Goal: Task Accomplishment & Management: Use online tool/utility

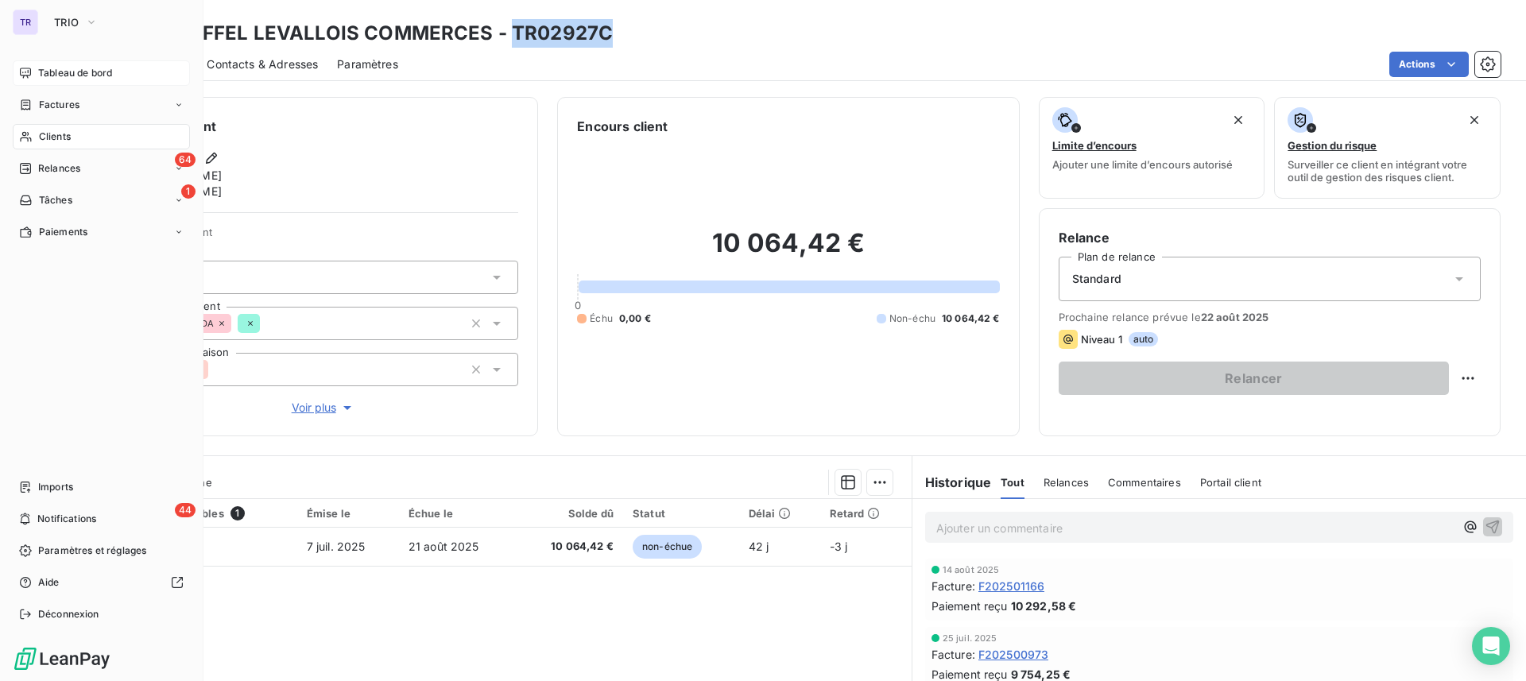
click at [96, 71] on span "Tableau de bord" at bounding box center [75, 73] width 74 height 14
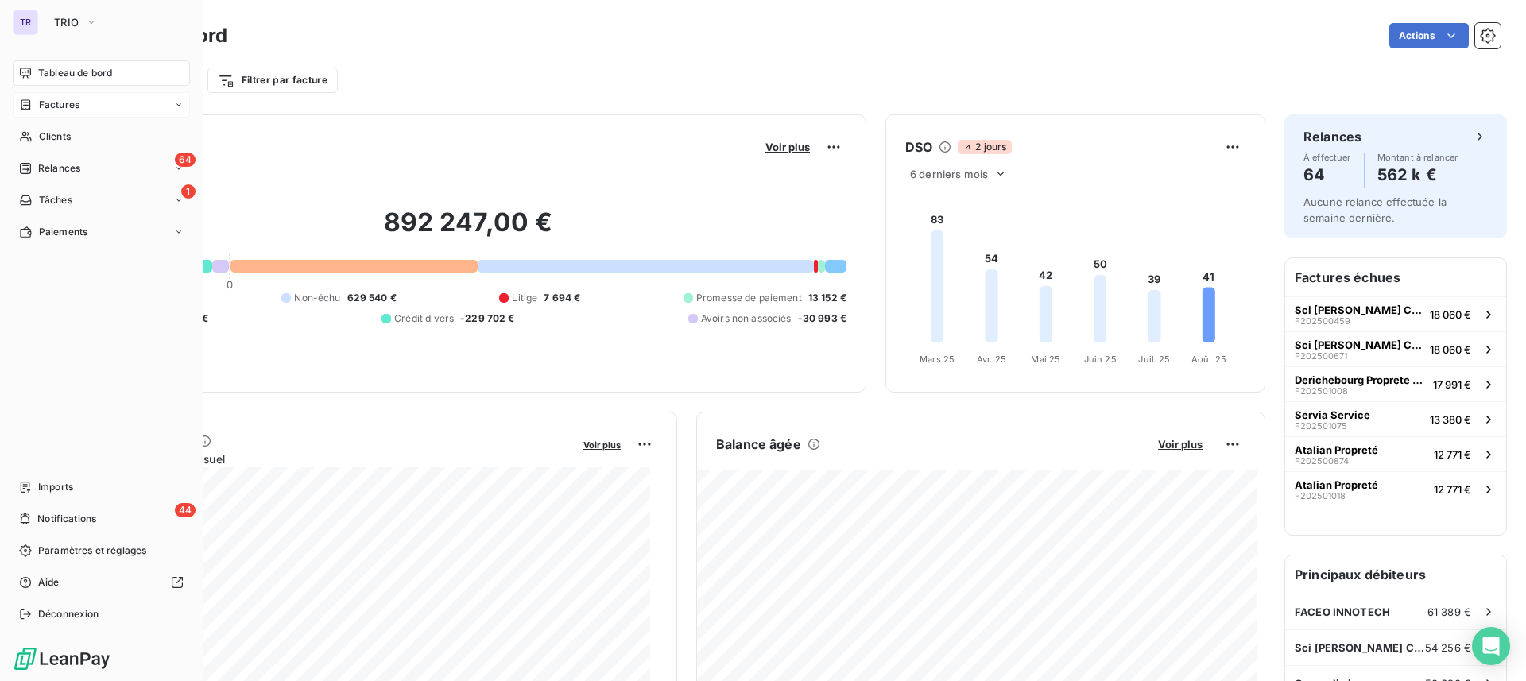
click at [56, 106] on span "Factures" at bounding box center [59, 105] width 41 height 14
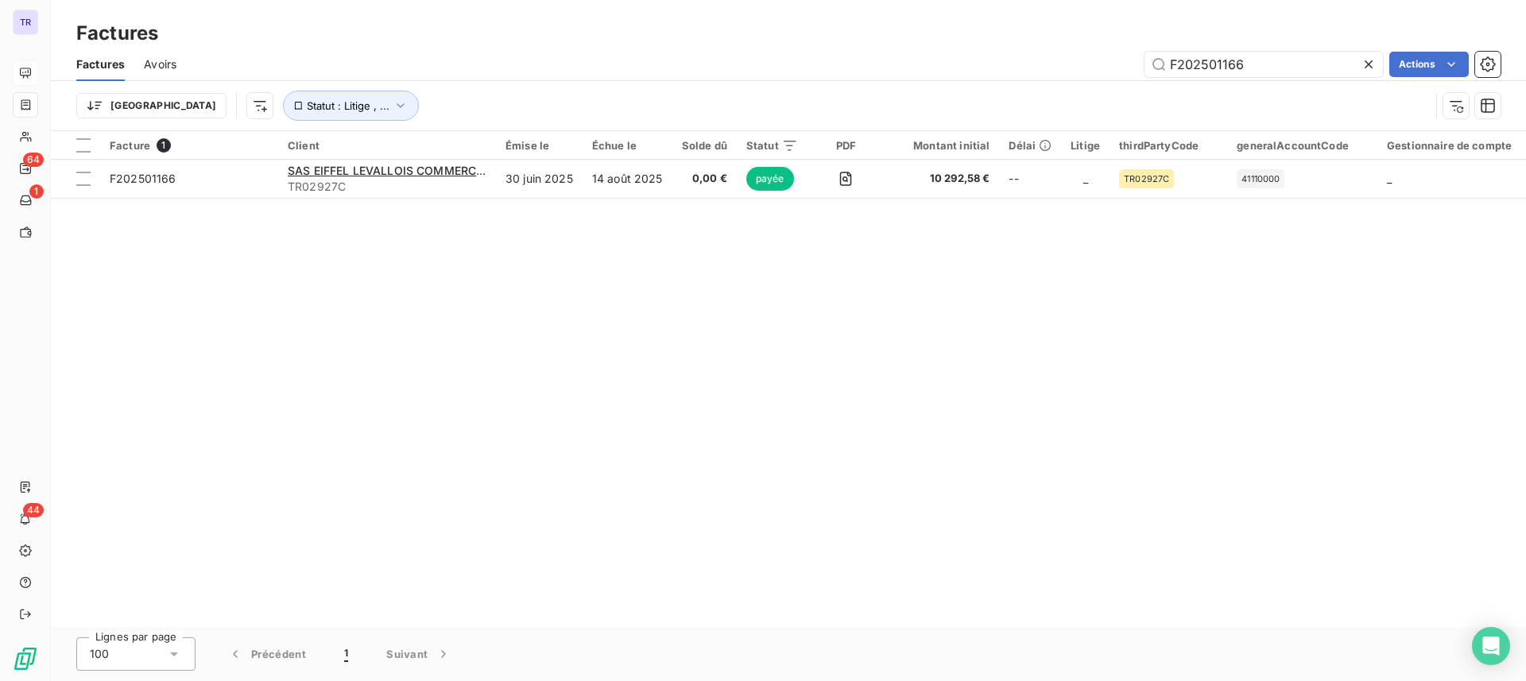
drag, startPoint x: 1276, startPoint y: 65, endPoint x: 1137, endPoint y: 64, distance: 139.1
click at [1104, 64] on div "F202501166 Actions" at bounding box center [848, 64] width 1305 height 25
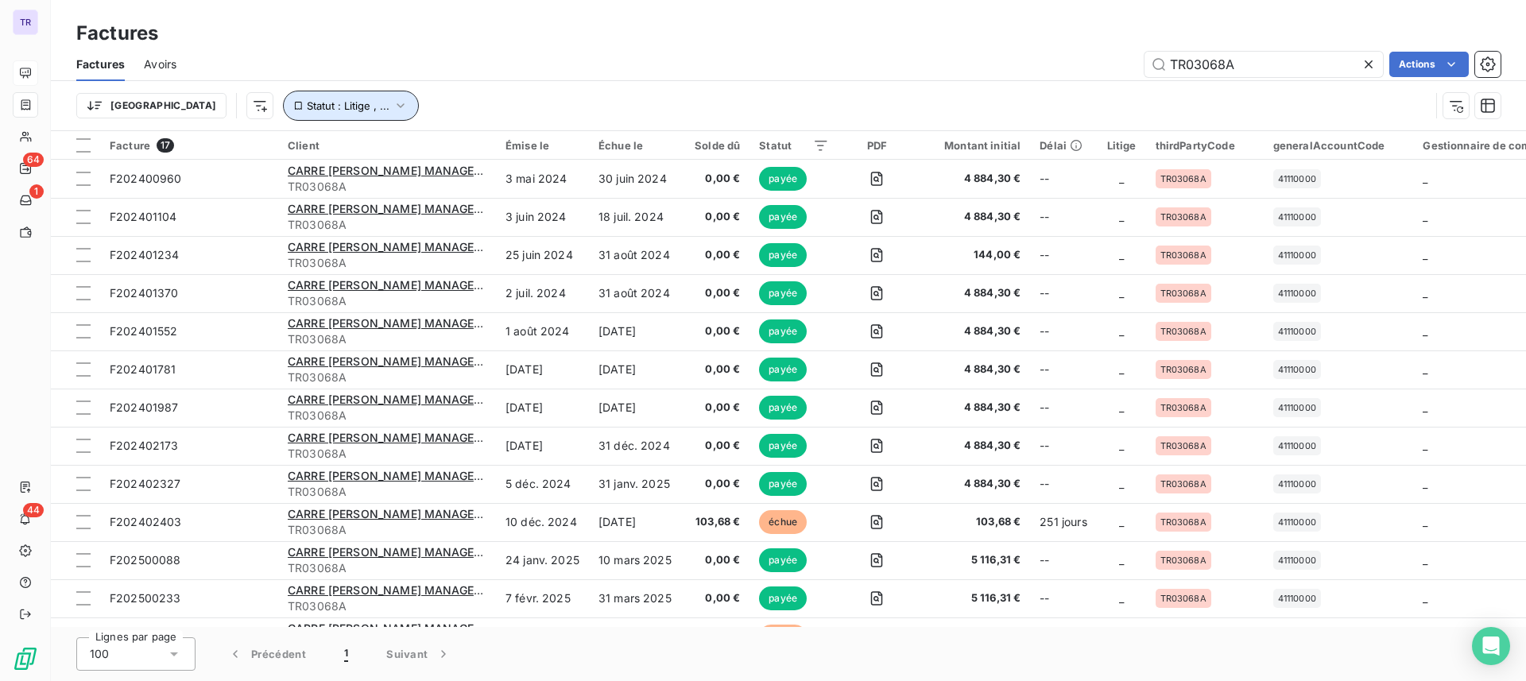
drag, startPoint x: 246, startPoint y: 117, endPoint x: 262, endPoint y: 119, distance: 16.9
click at [283, 117] on button "Statut : Litige , ..." at bounding box center [351, 106] width 136 height 30
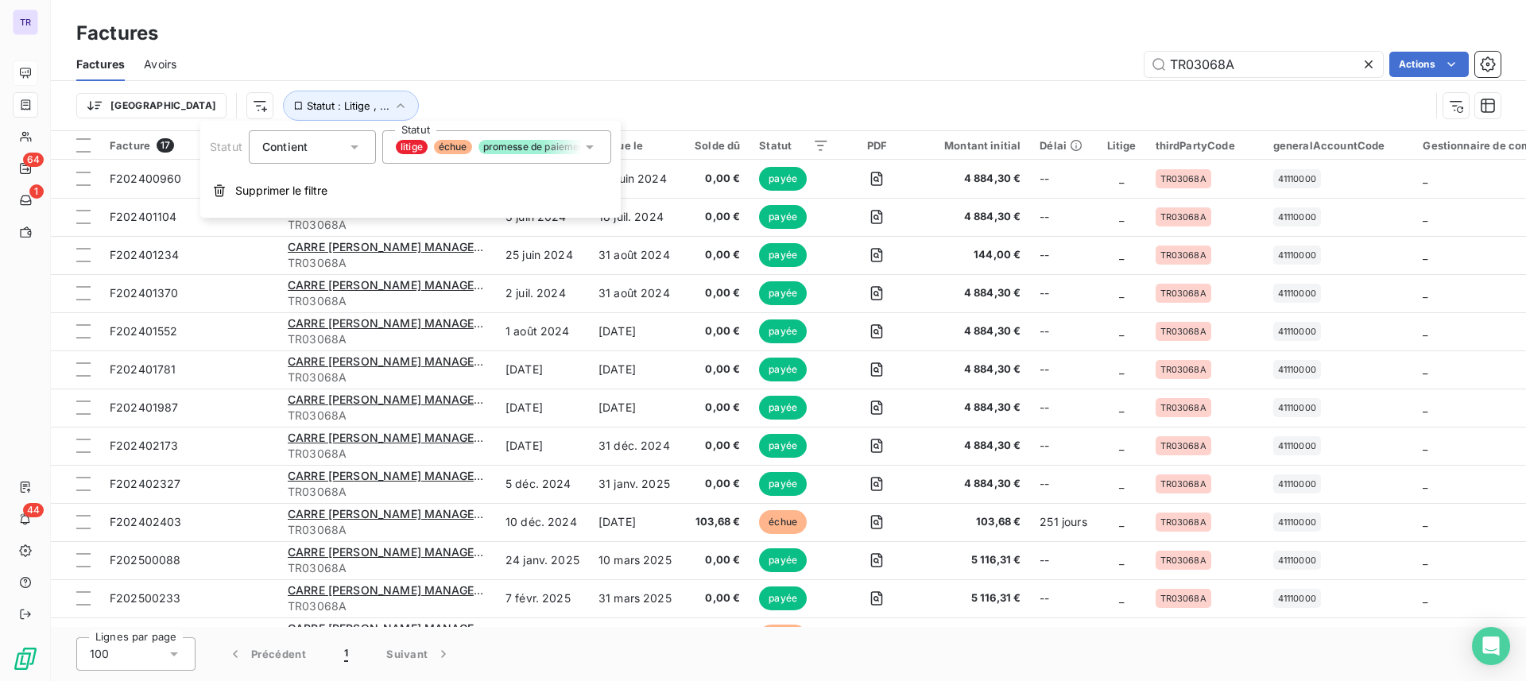
click at [416, 154] on div "litige échue promesse de paiement recouvrement non-échue payée" at bounding box center [496, 146] width 229 height 33
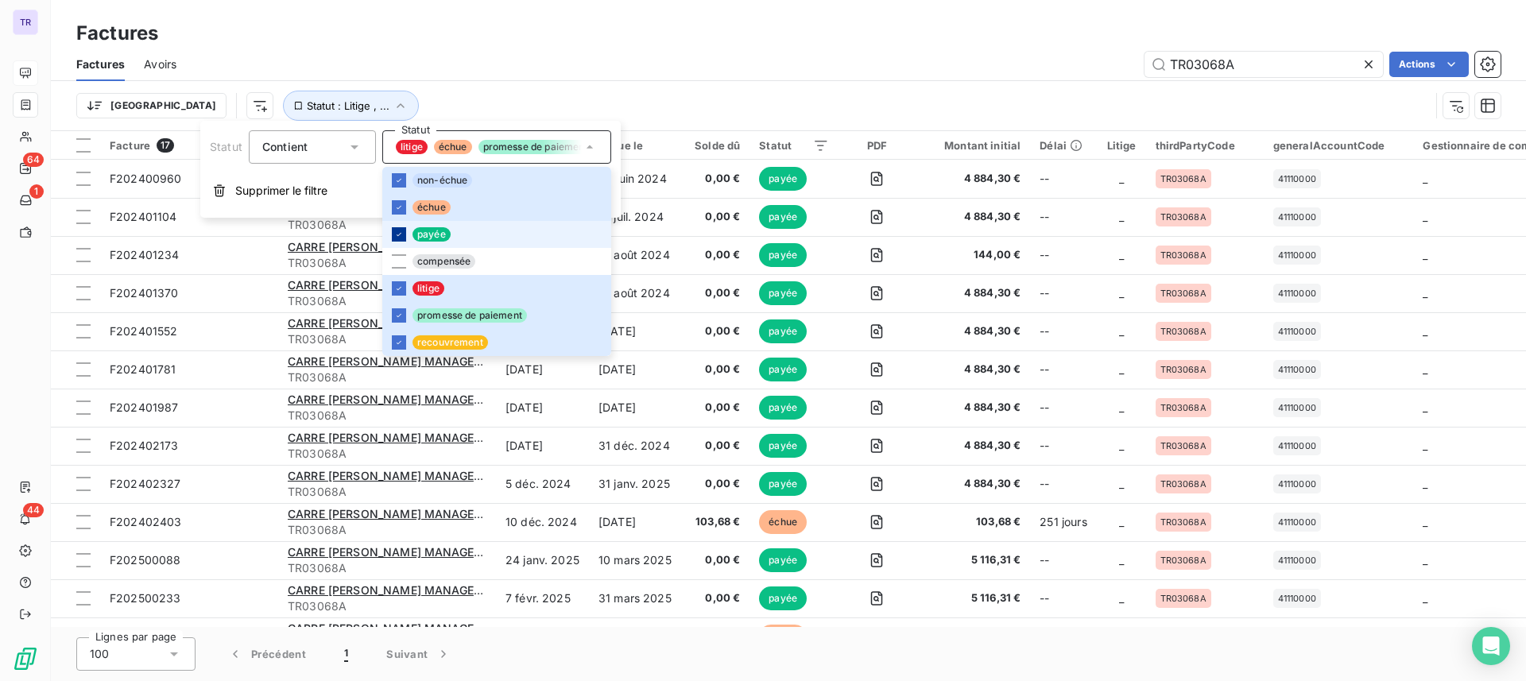
click at [401, 237] on icon at bounding box center [399, 235] width 10 height 10
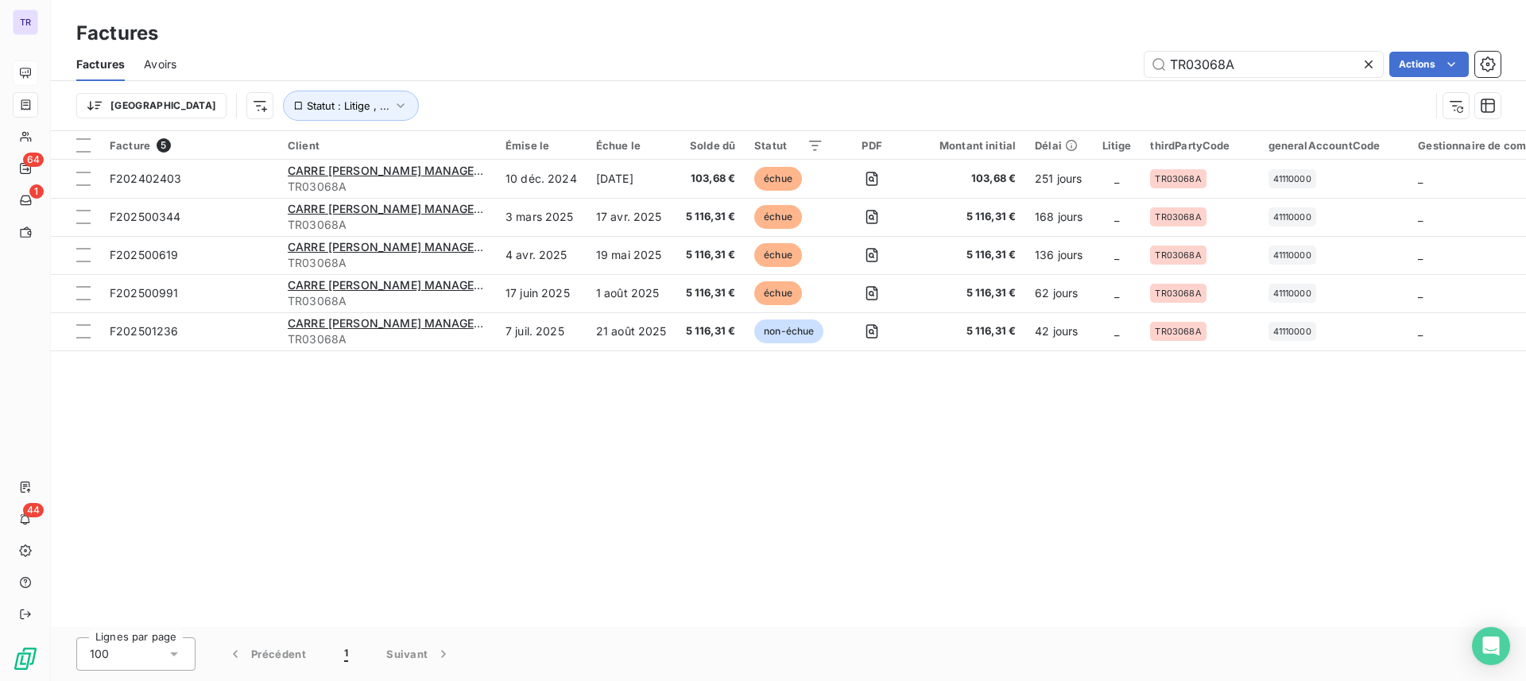
click at [631, 53] on div "TR03068A Actions" at bounding box center [848, 64] width 1305 height 25
click at [1305, 78] on div "Factures Avoirs TR03068A Actions" at bounding box center [788, 64] width 1475 height 33
drag, startPoint x: 1276, startPoint y: 64, endPoint x: 1107, endPoint y: 91, distance: 170.8
click at [1083, 88] on div "Factures Avoirs TR03068A Actions Trier Statut : Litige , ..." at bounding box center [788, 89] width 1475 height 83
paste input "PA00704"
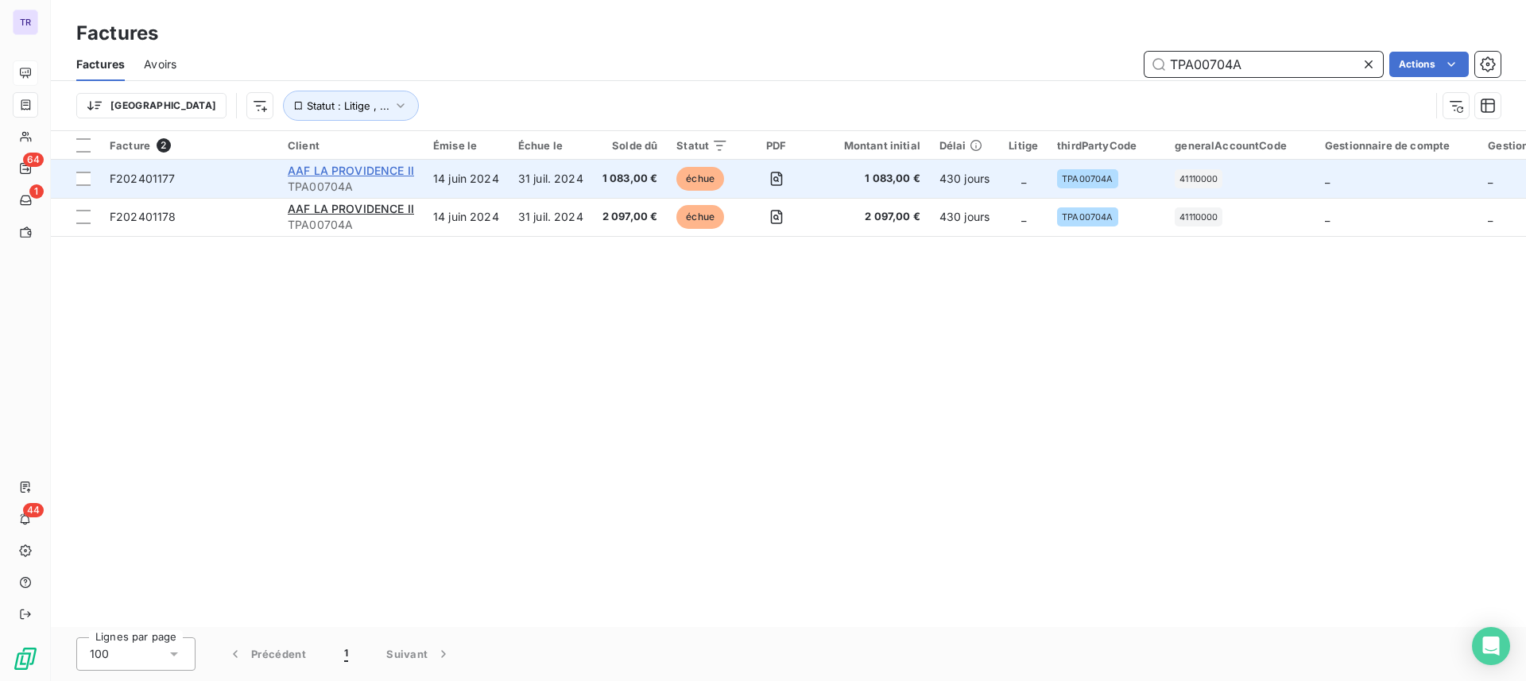
type input "TPA00704A"
click at [349, 173] on span "AAF LA PROVIDENCE II" at bounding box center [351, 171] width 126 height 14
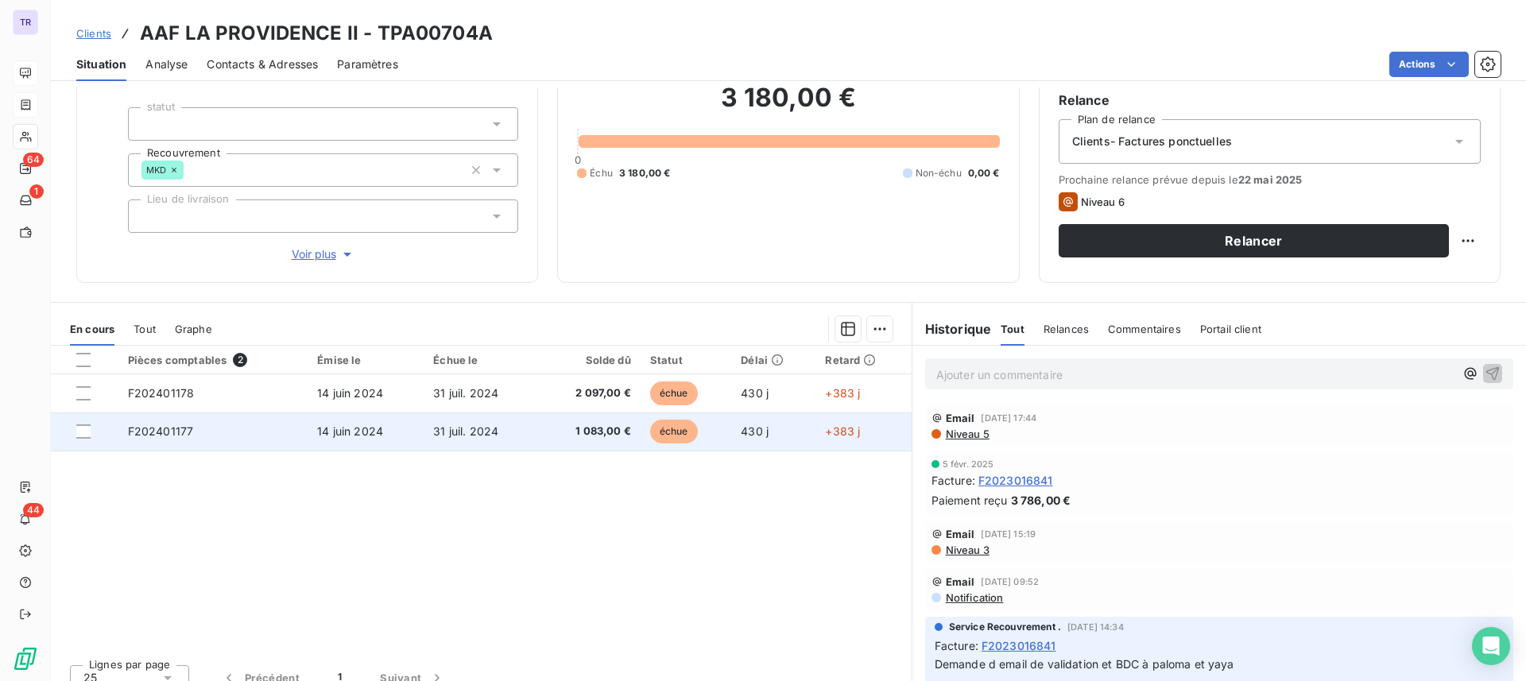
scroll to position [156, 0]
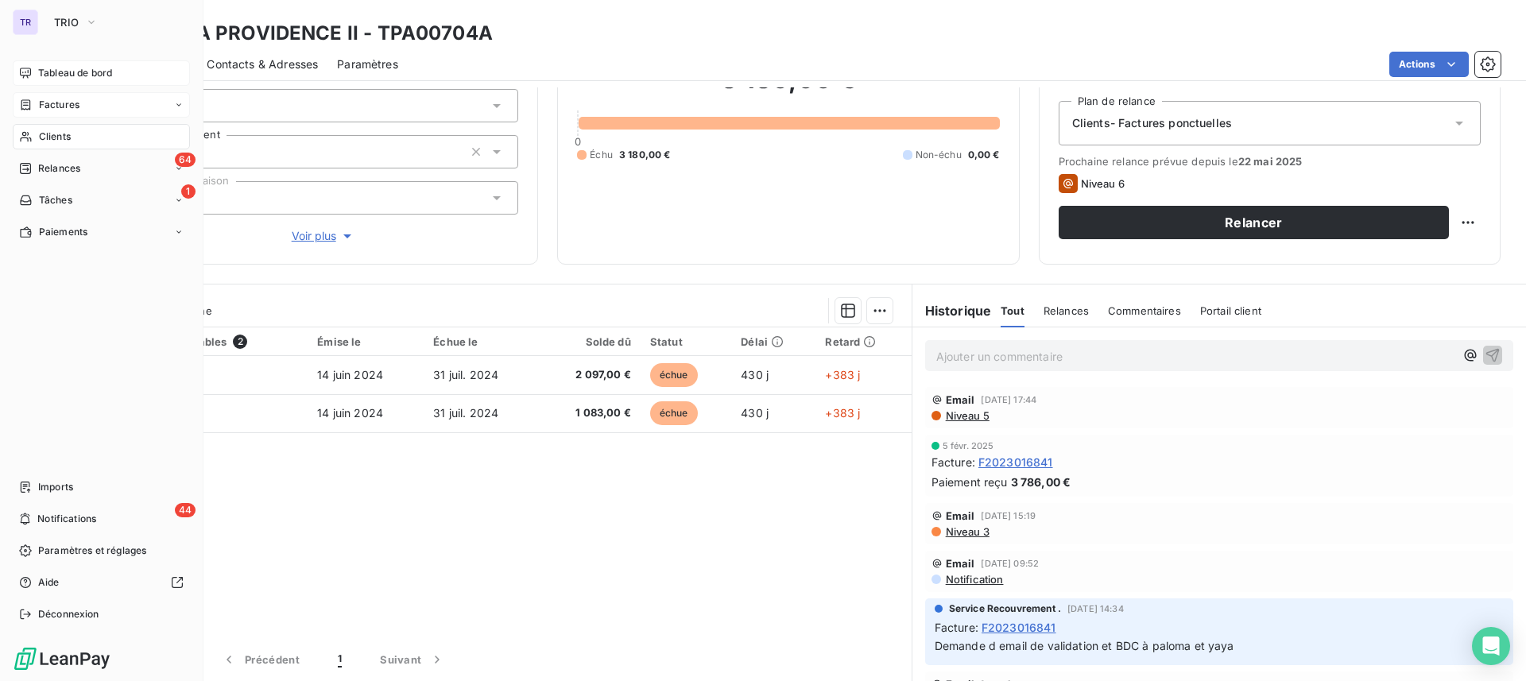
click at [74, 67] on span "Tableau de bord" at bounding box center [75, 73] width 74 height 14
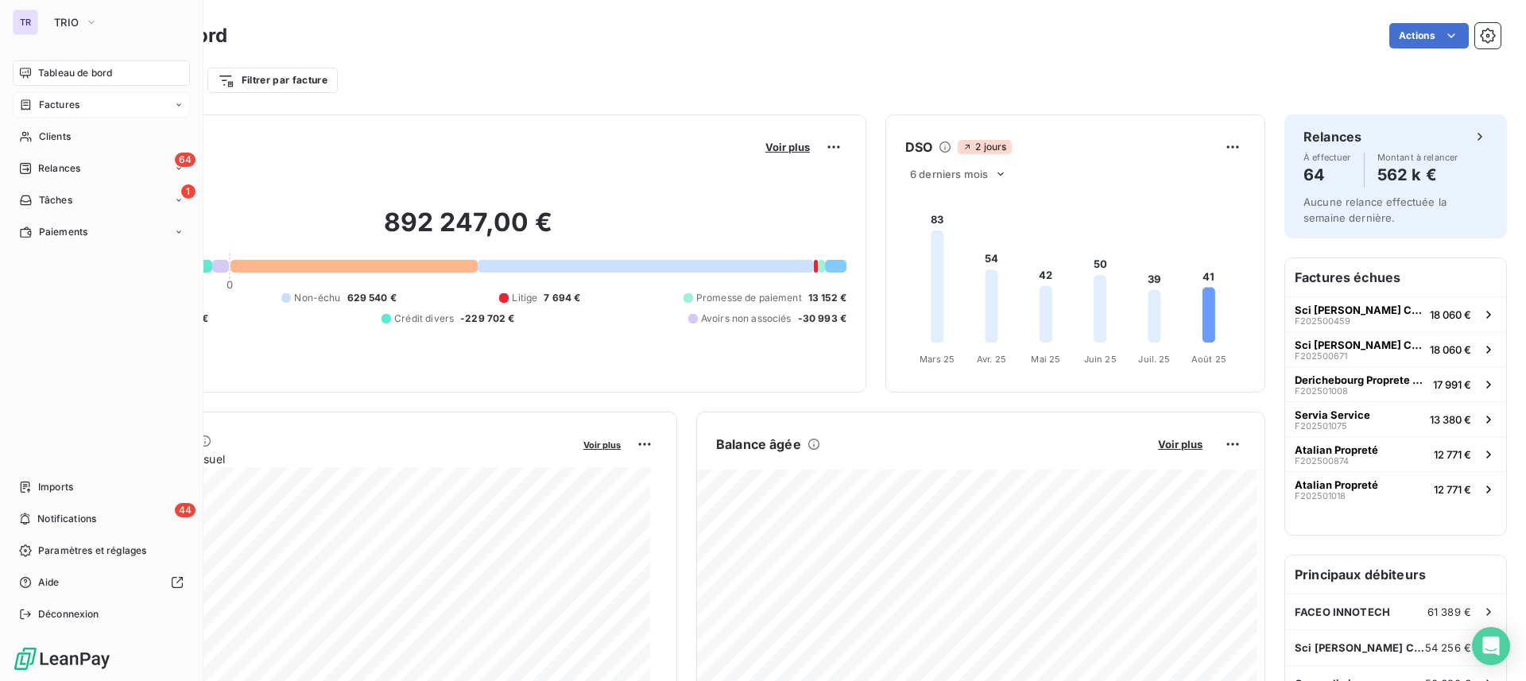
click at [48, 101] on span "Factures" at bounding box center [59, 105] width 41 height 14
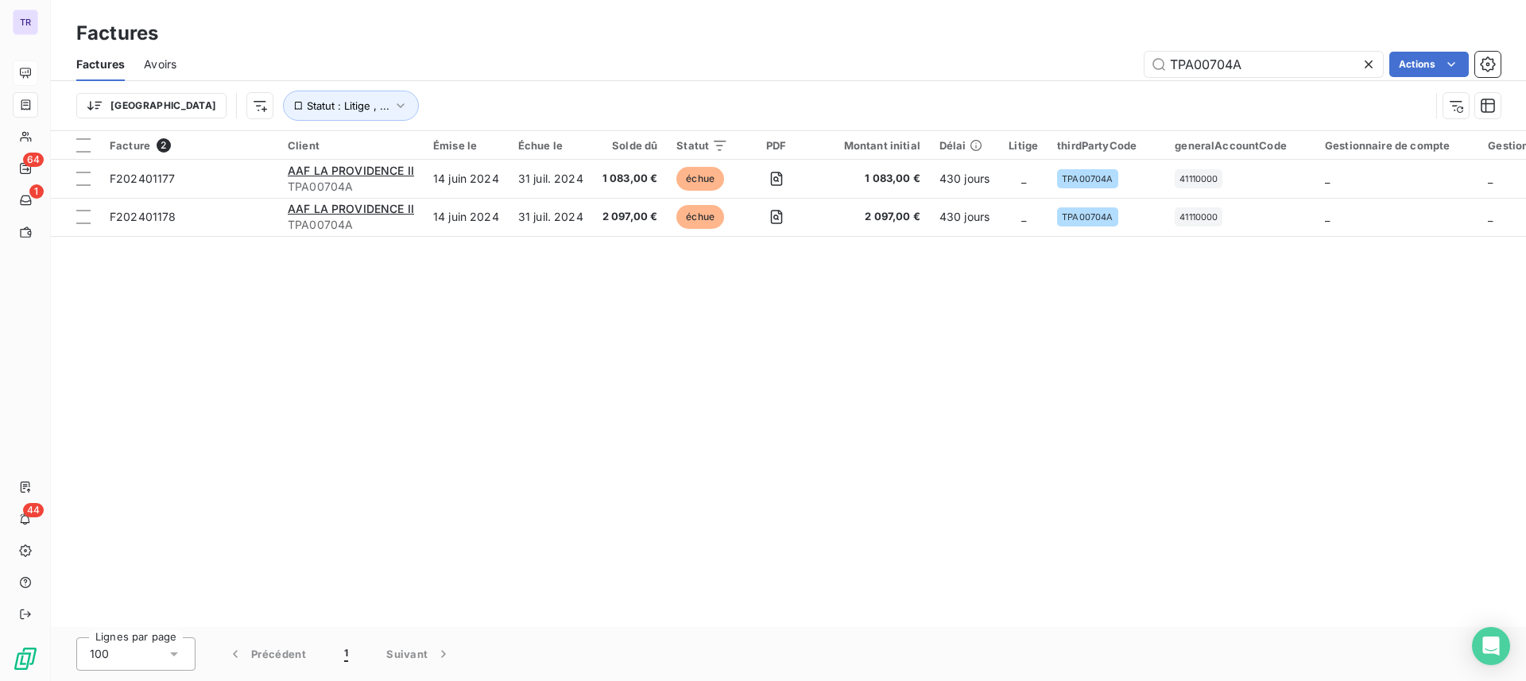
drag, startPoint x: 1271, startPoint y: 58, endPoint x: 1095, endPoint y: 70, distance: 176.1
click at [1095, 70] on div "TPA00704A Actions" at bounding box center [848, 64] width 1305 height 25
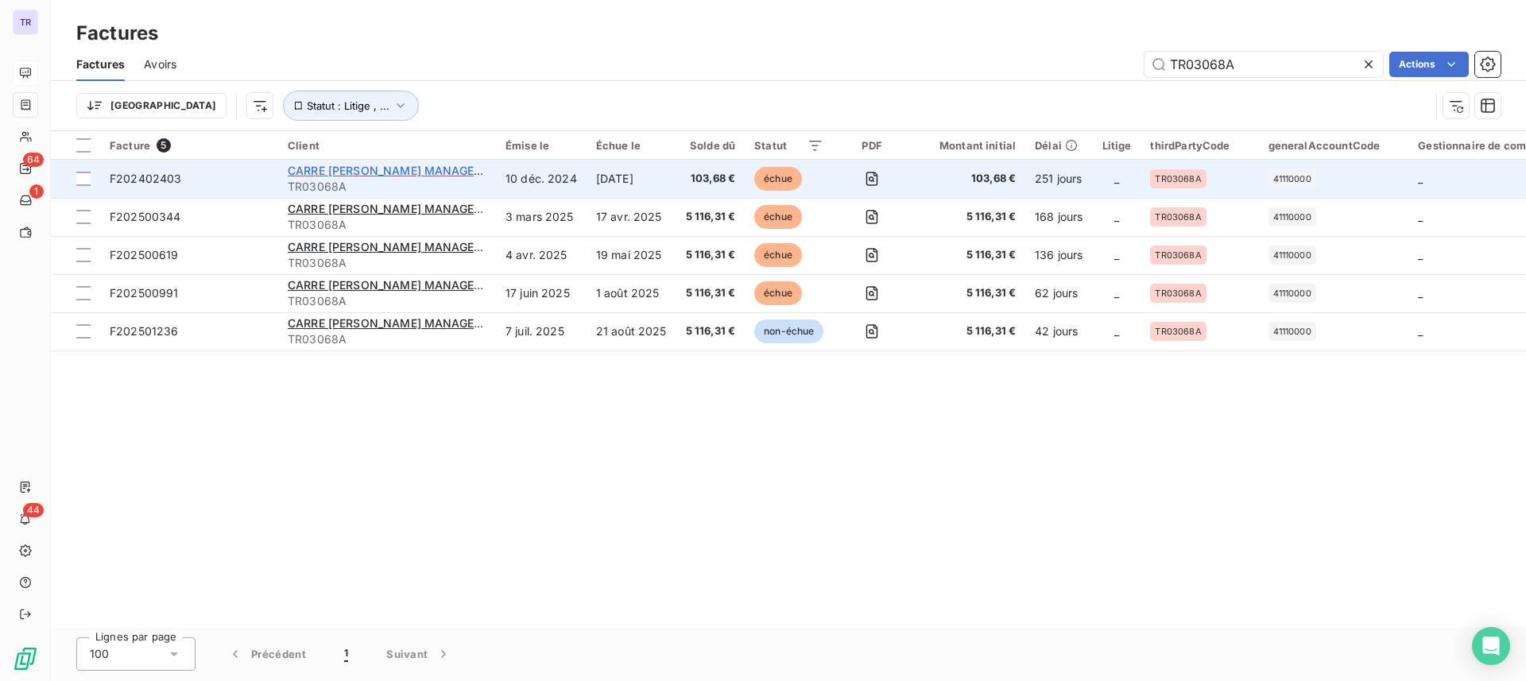
type input "TR03068A"
click at [436, 173] on span "CARRE [PERSON_NAME] MANAGEMENT C/o NEXITY PM" at bounding box center [442, 171] width 308 height 14
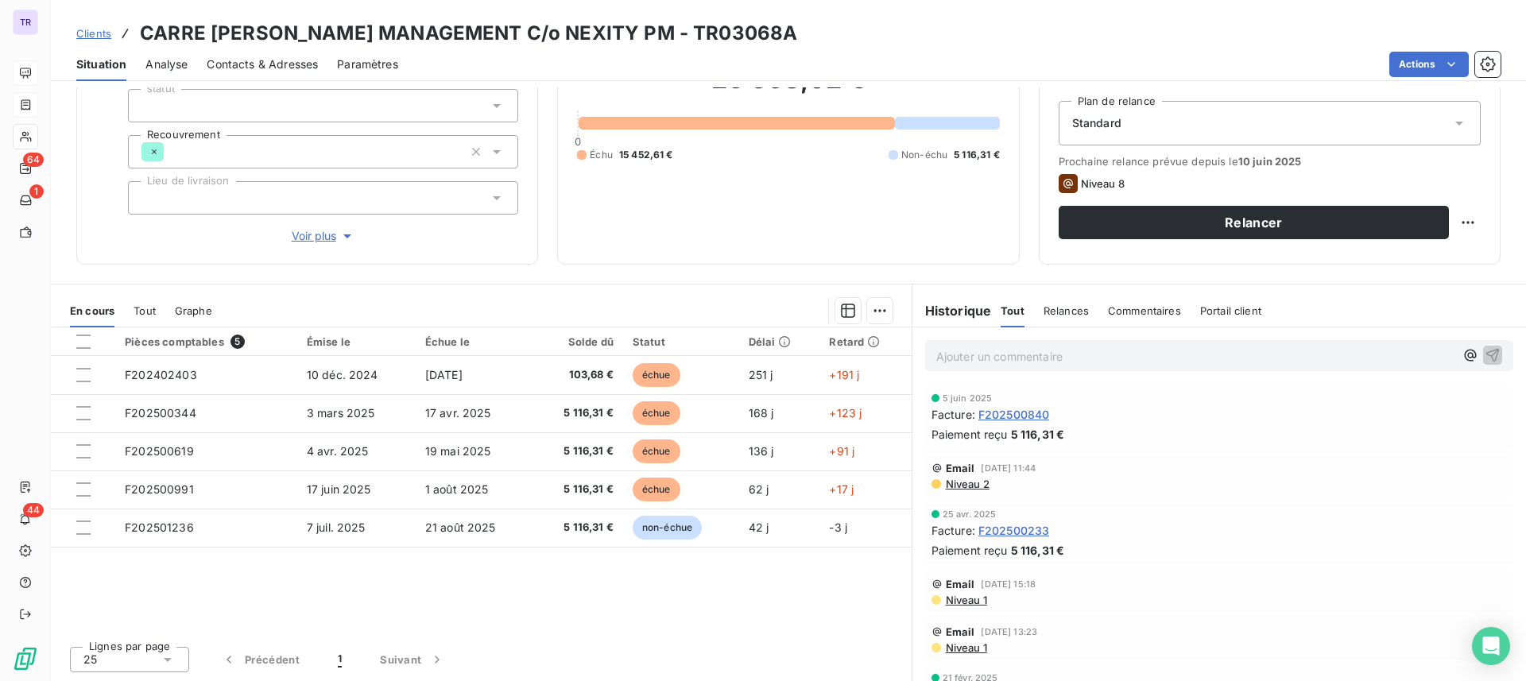
click at [970, 487] on span "Niveau 2" at bounding box center [966, 484] width 45 height 13
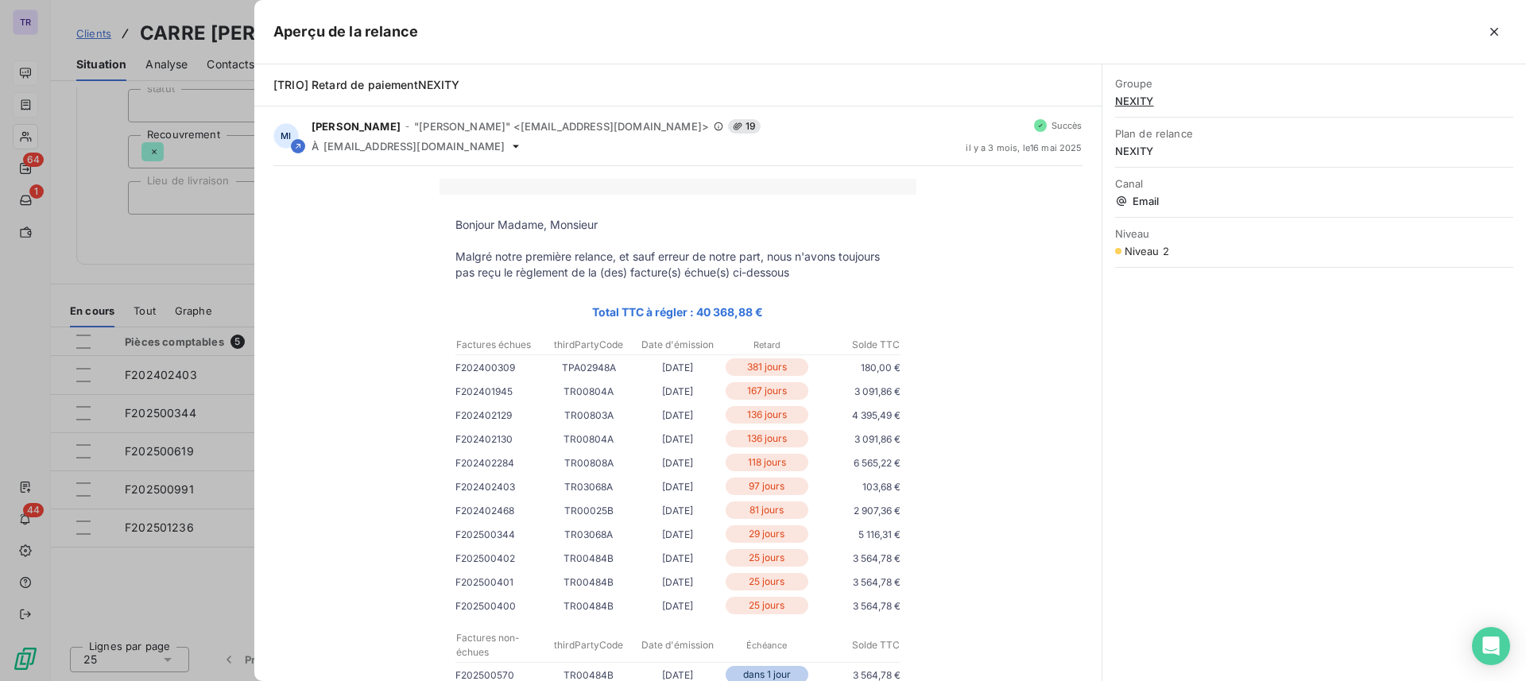
click at [223, 231] on div at bounding box center [763, 340] width 1526 height 681
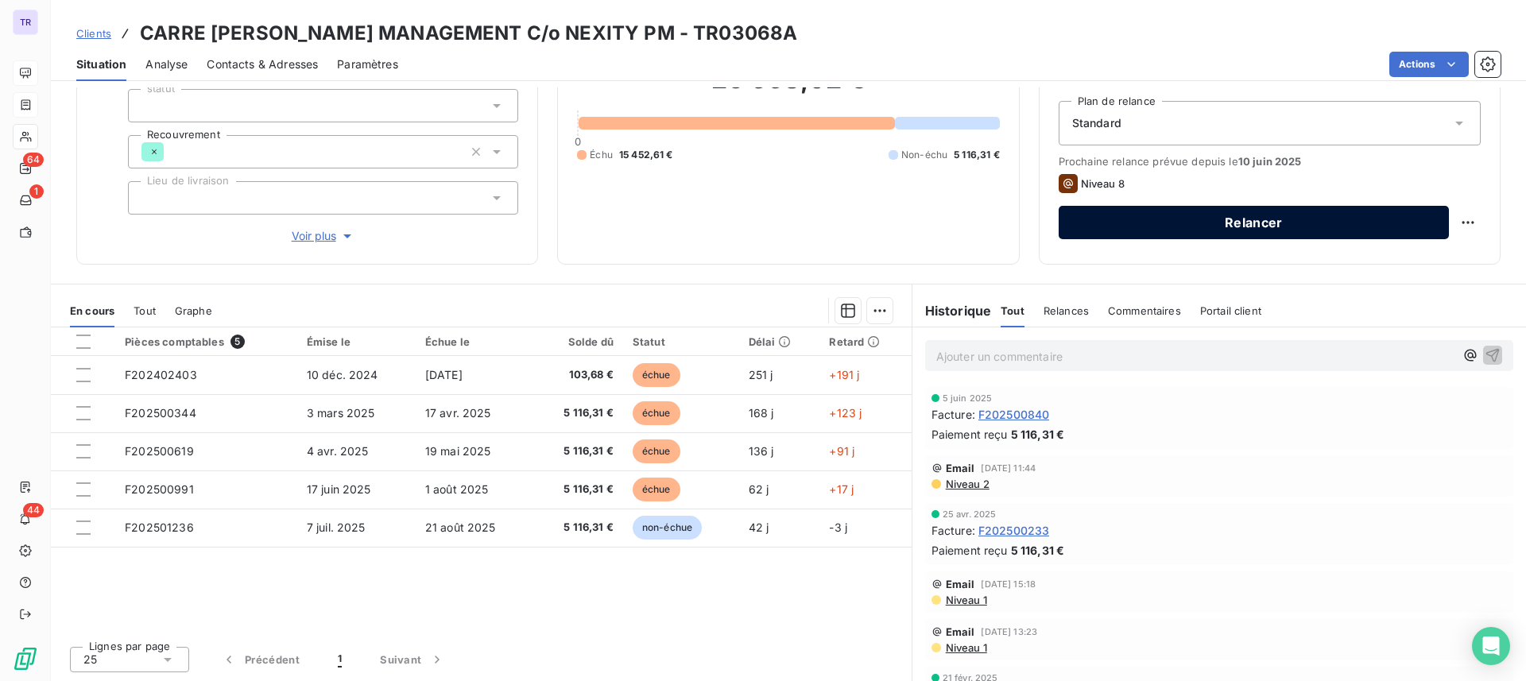
click at [1270, 227] on button "Relancer" at bounding box center [1254, 222] width 390 height 33
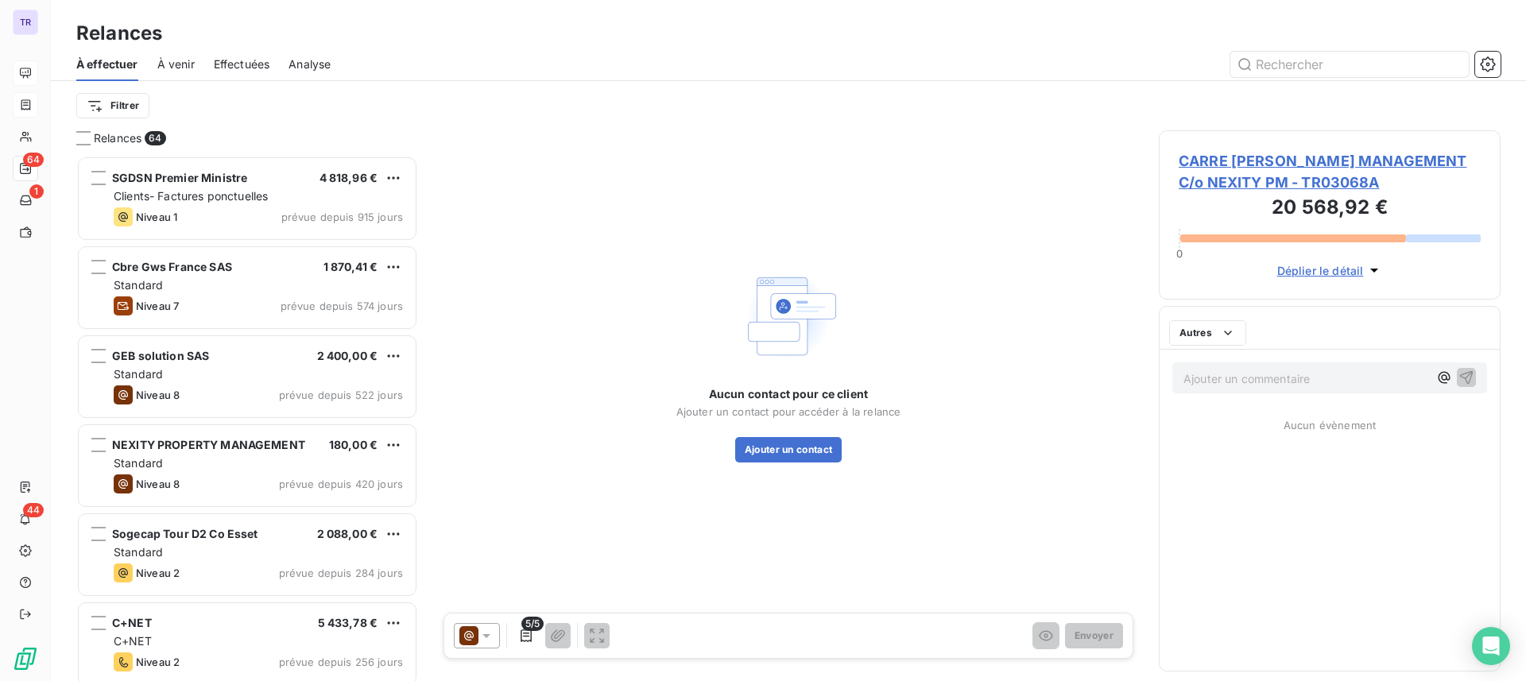
scroll to position [510, 327]
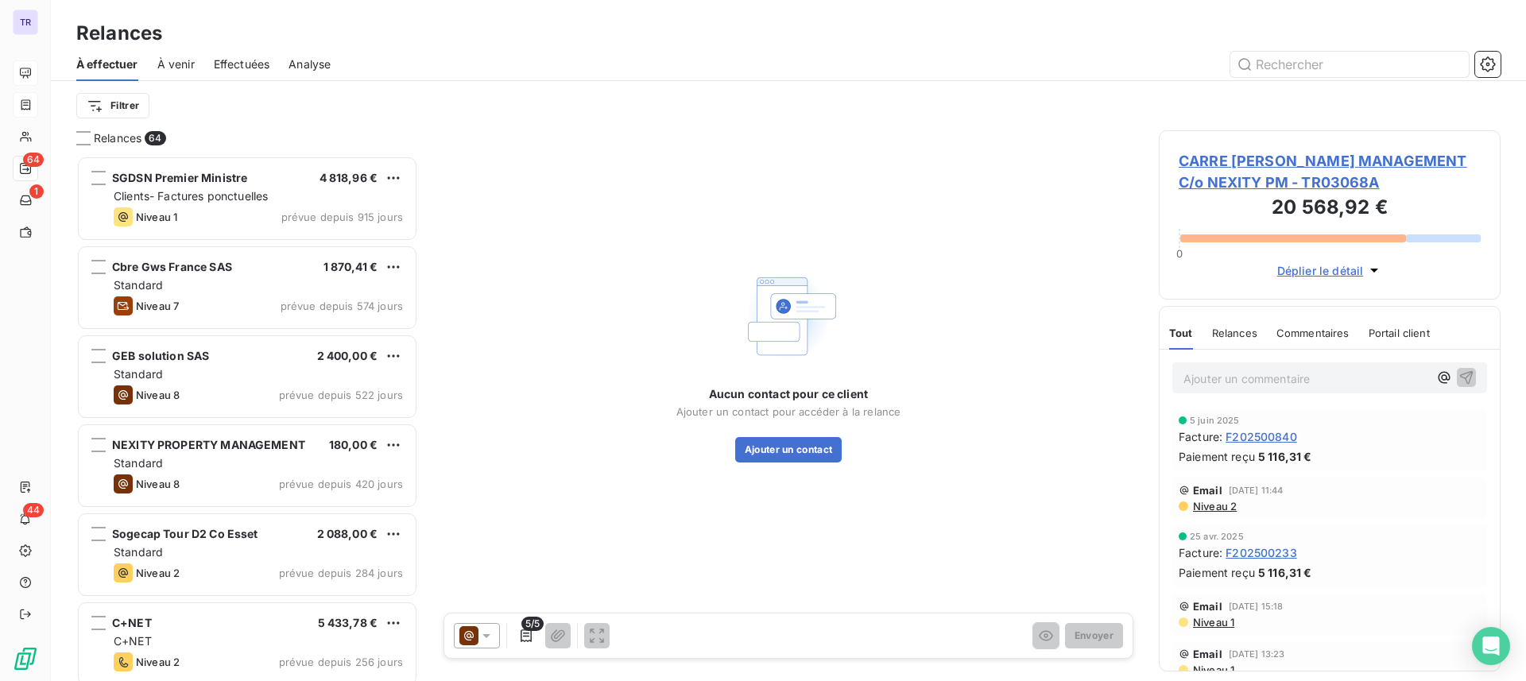
click at [1328, 159] on span "CARRE [PERSON_NAME] MANAGEMENT C/o NEXITY PM - TR03068A" at bounding box center [1330, 171] width 302 height 43
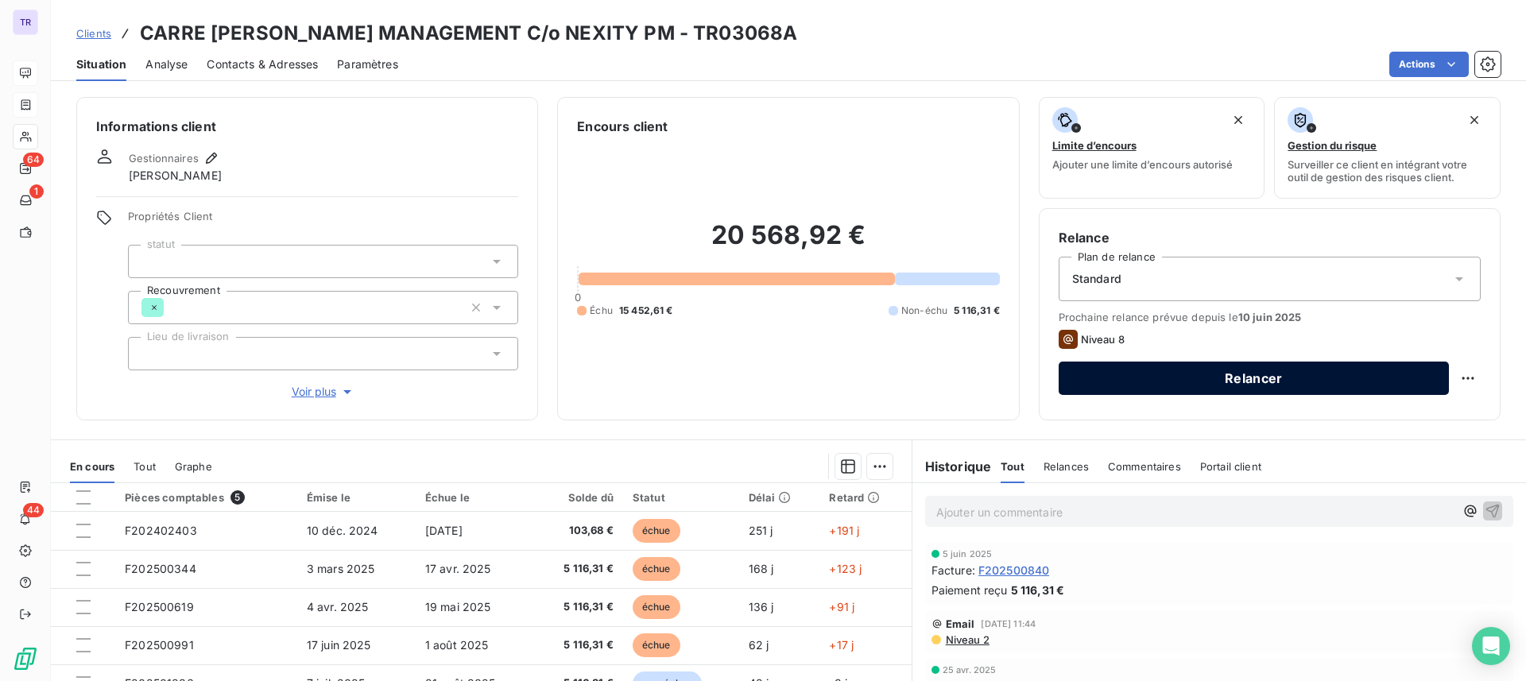
click at [1285, 382] on button "Relancer" at bounding box center [1254, 378] width 390 height 33
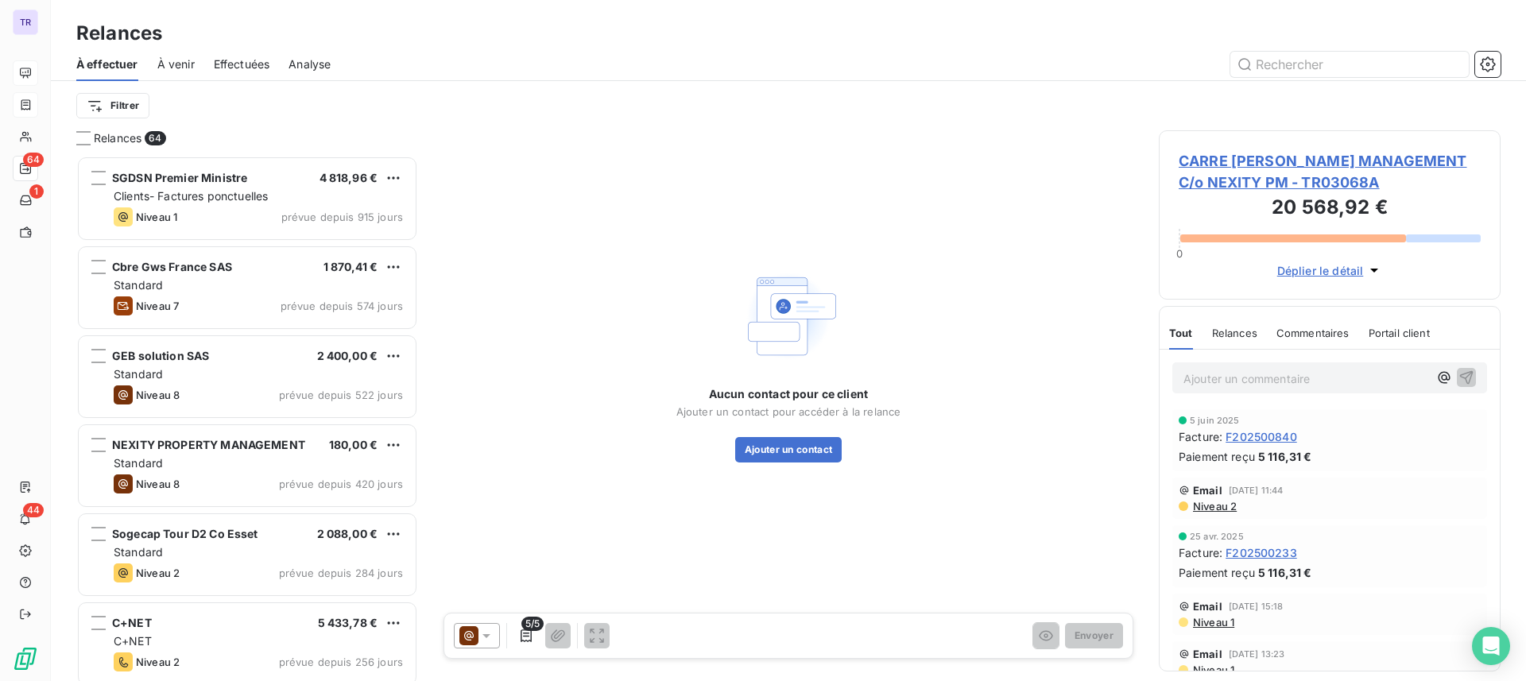
scroll to position [510, 327]
click at [480, 621] on div "5/5 Envoyer" at bounding box center [789, 636] width 690 height 46
click at [488, 628] on icon at bounding box center [487, 636] width 16 height 16
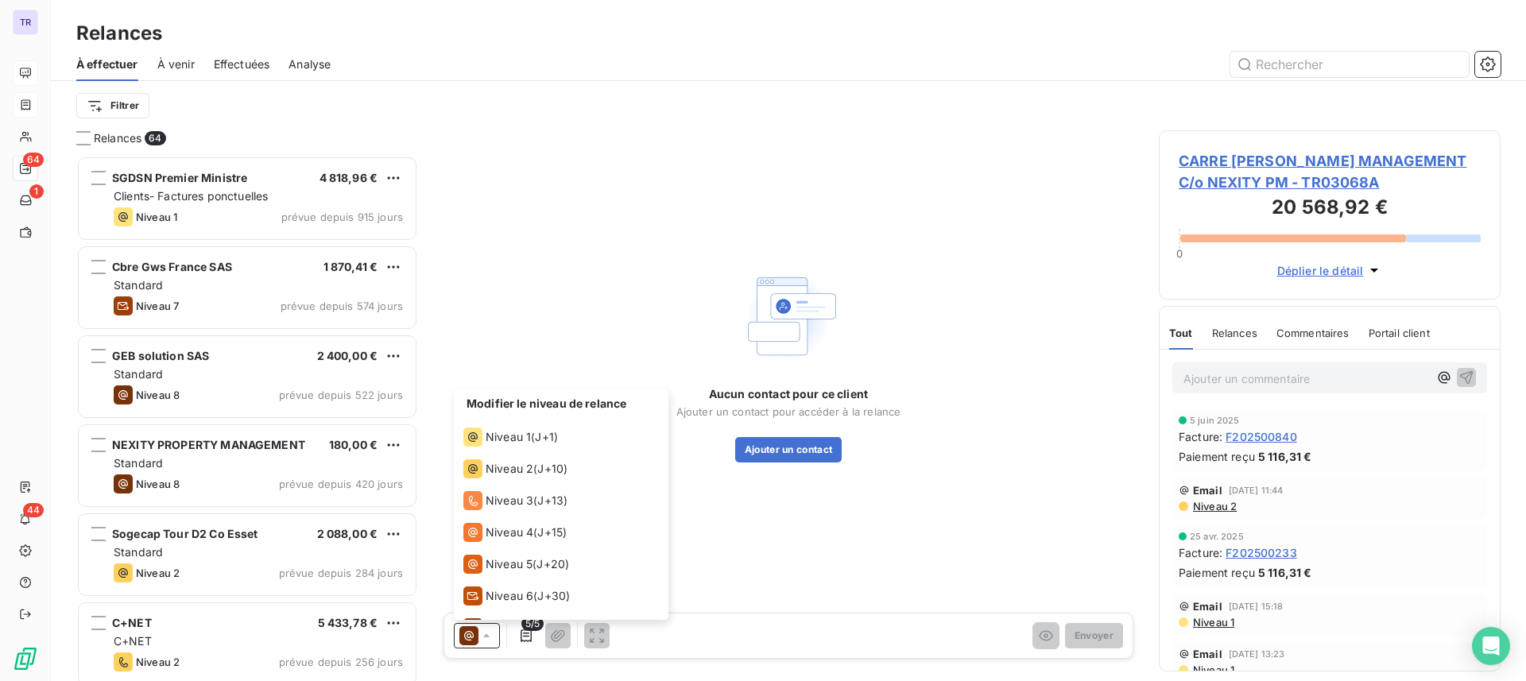
scroll to position [56, 0]
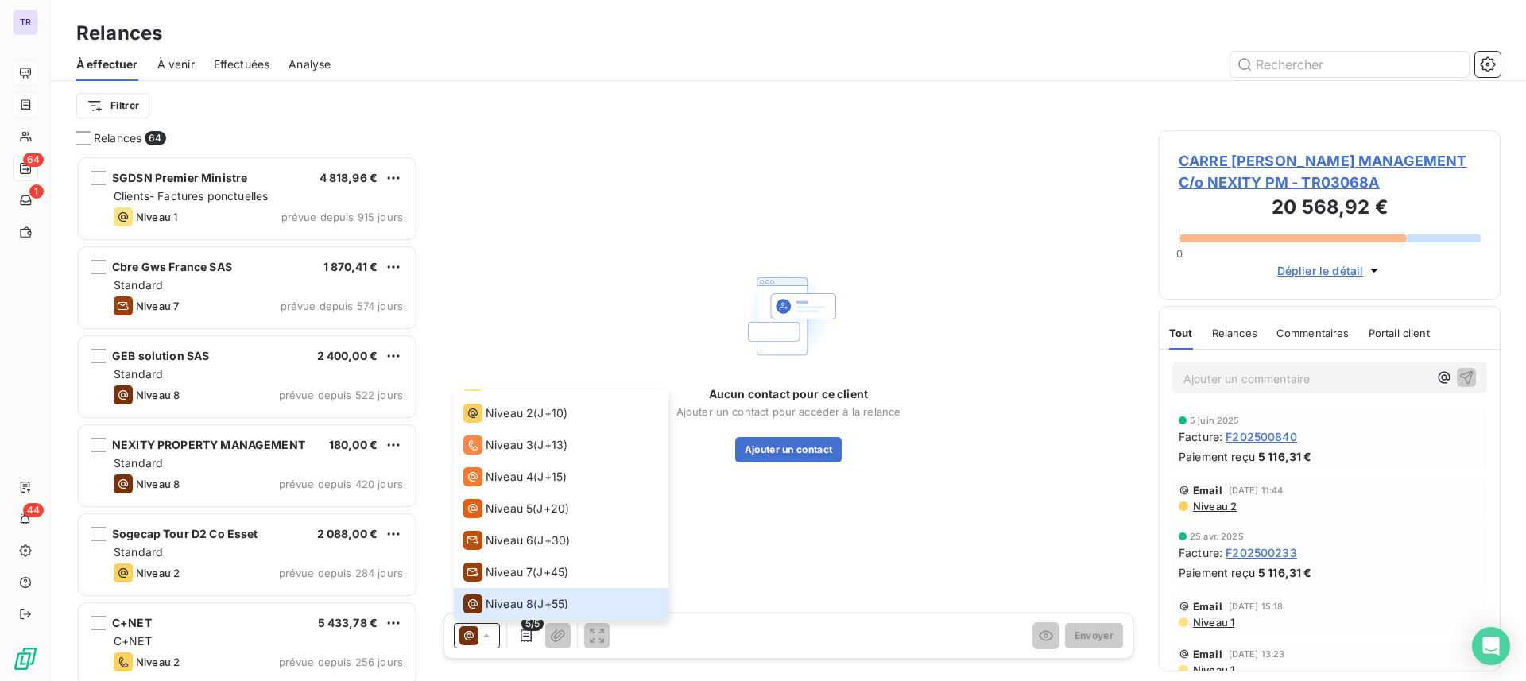
click at [951, 242] on div "Aucun contact pour ce client Ajouter un contact pour accéder à la relance Ajout…" at bounding box center [788, 363] width 703 height 467
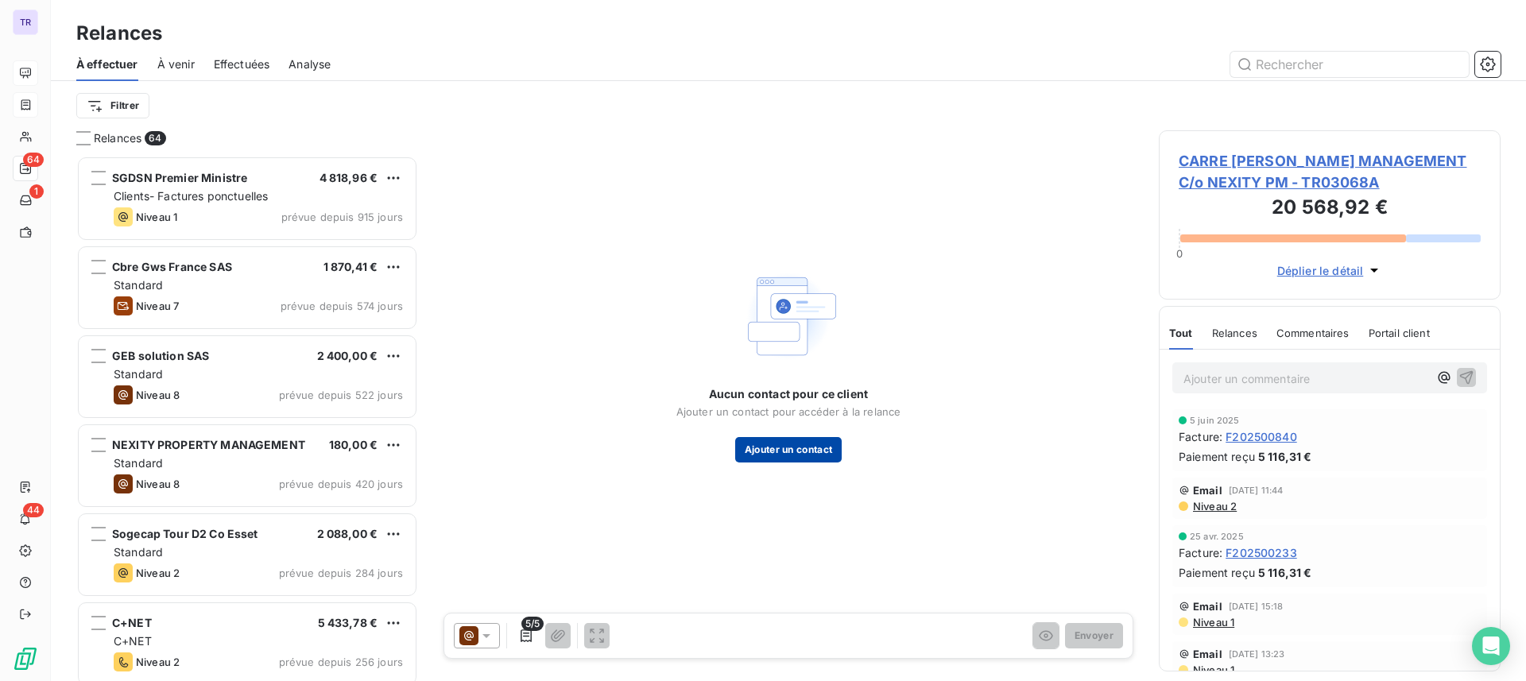
click at [815, 462] on button "Ajouter un contact" at bounding box center [788, 449] width 107 height 25
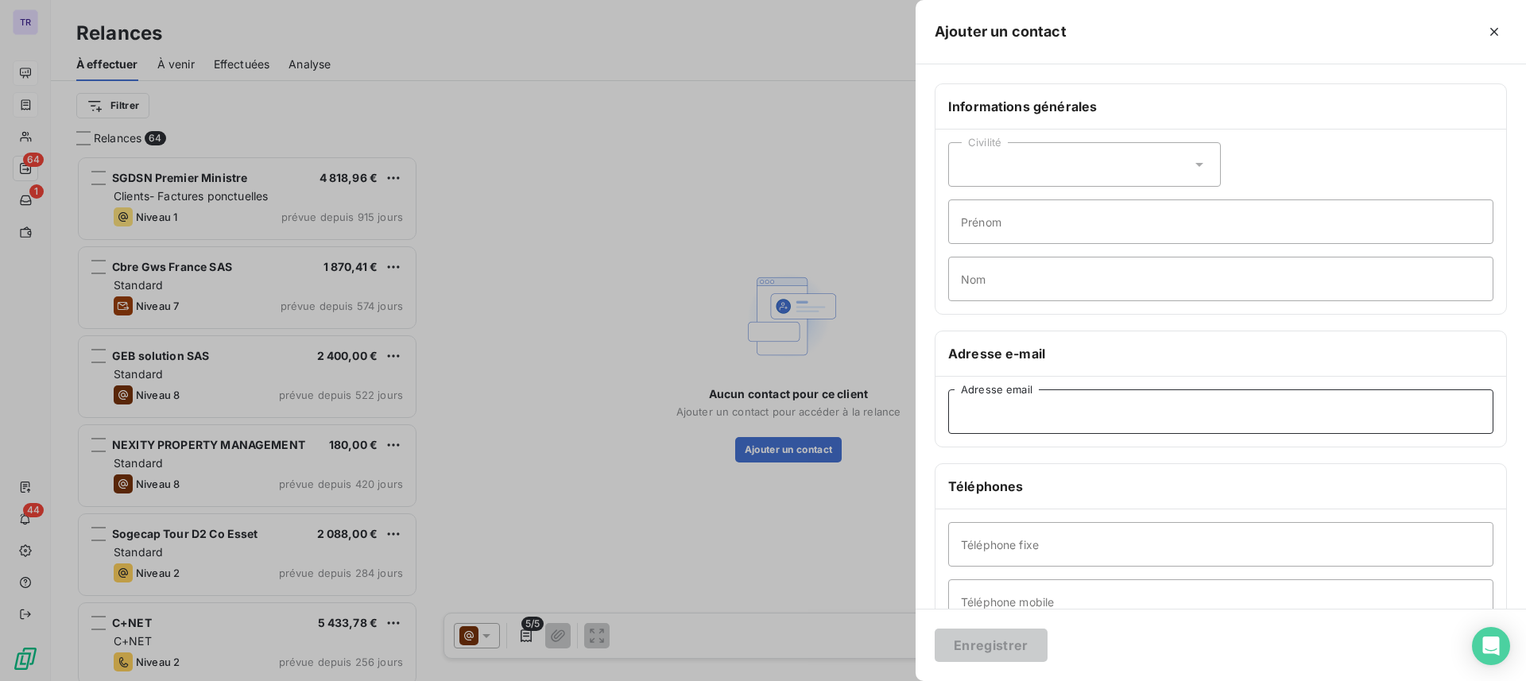
click at [1014, 423] on input "Adresse email" at bounding box center [1220, 412] width 545 height 45
paste input "[EMAIL_ADDRESS][DOMAIN_NAME]"
type input "[EMAIL_ADDRESS][DOMAIN_NAME]"
click at [971, 155] on div "Civilité" at bounding box center [1084, 164] width 273 height 45
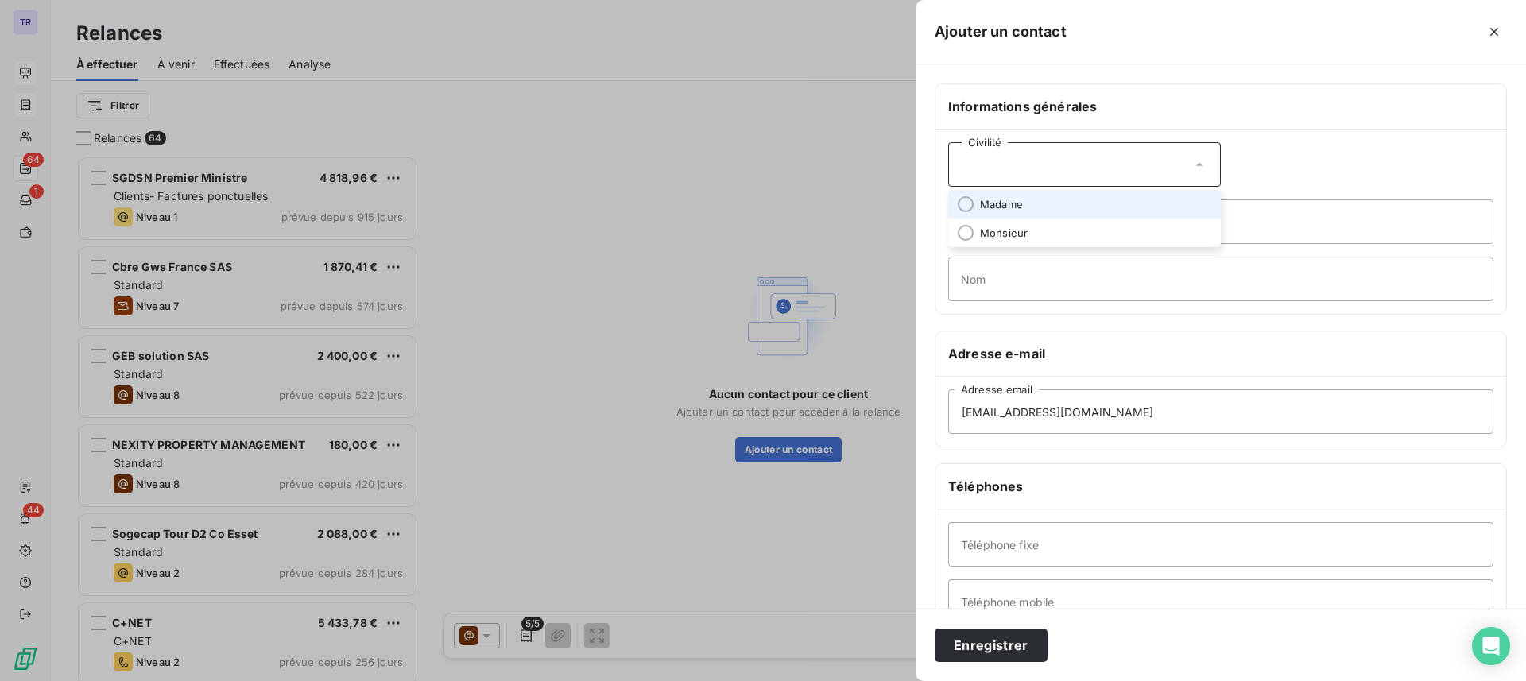
click at [999, 204] on span "Madame" at bounding box center [1001, 204] width 43 height 15
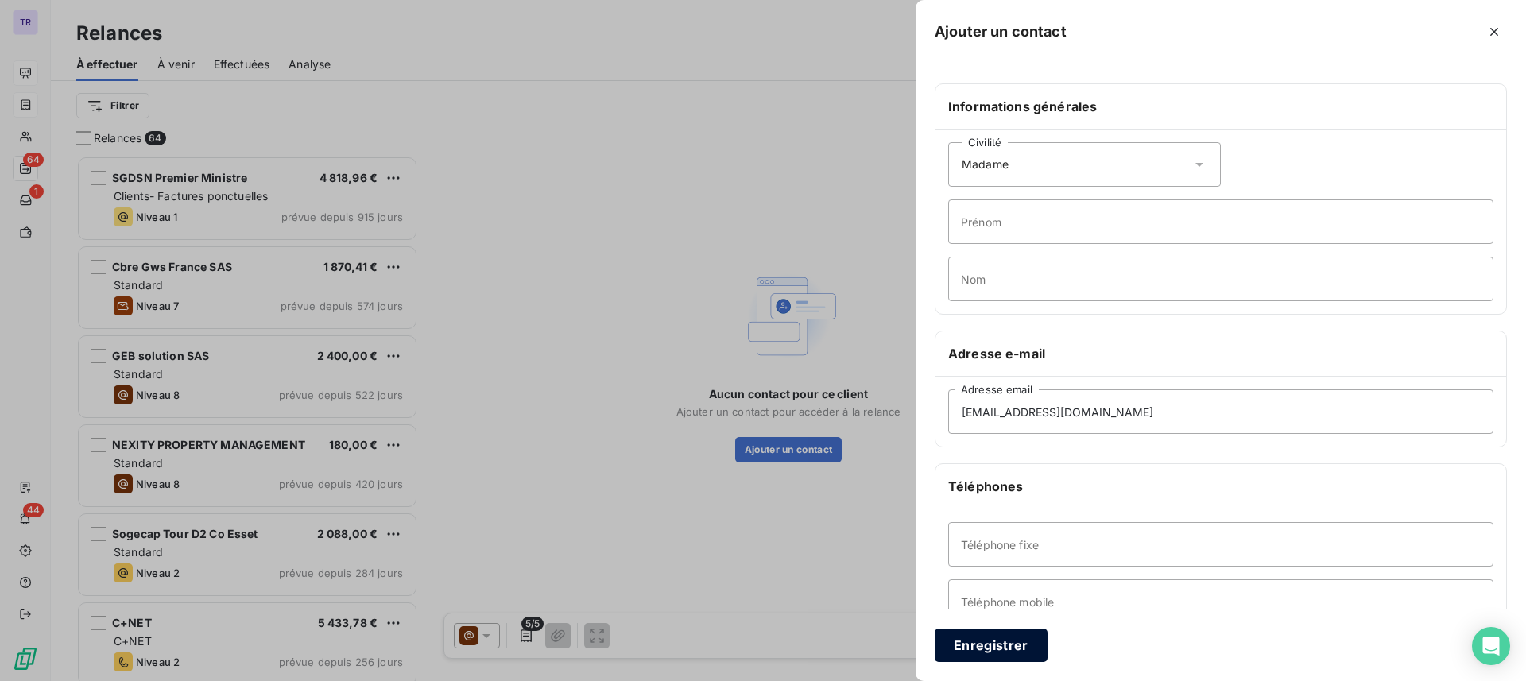
click at [985, 645] on button "Enregistrer" at bounding box center [991, 645] width 113 height 33
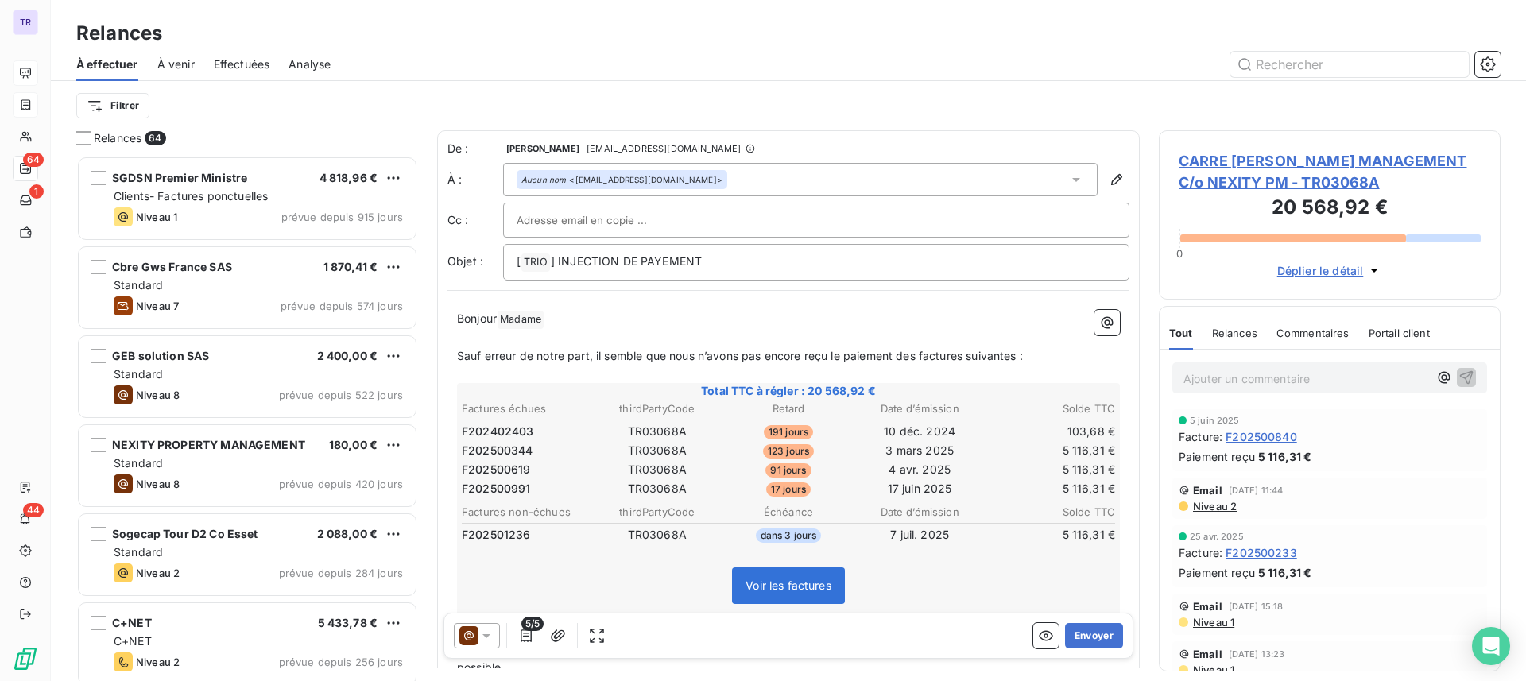
click at [475, 628] on icon at bounding box center [468, 635] width 19 height 19
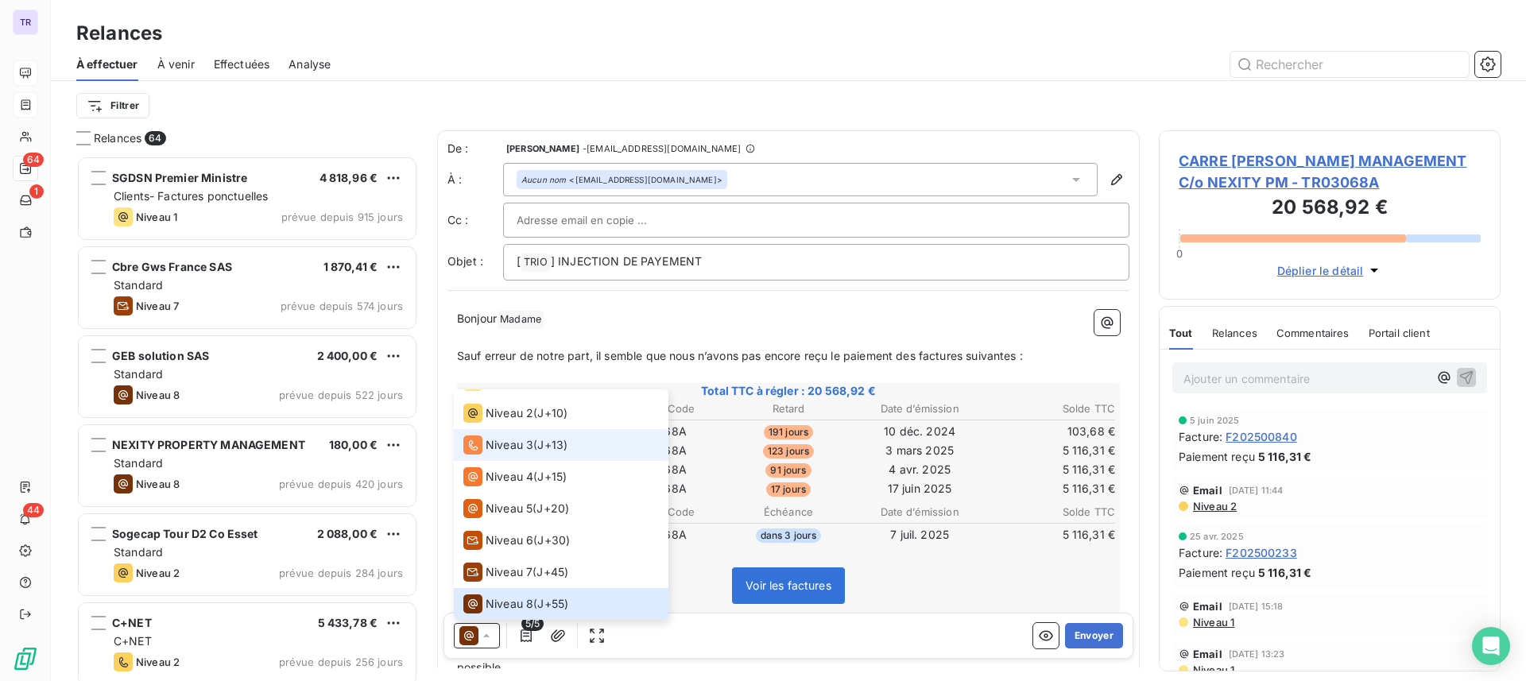
scroll to position [0, 0]
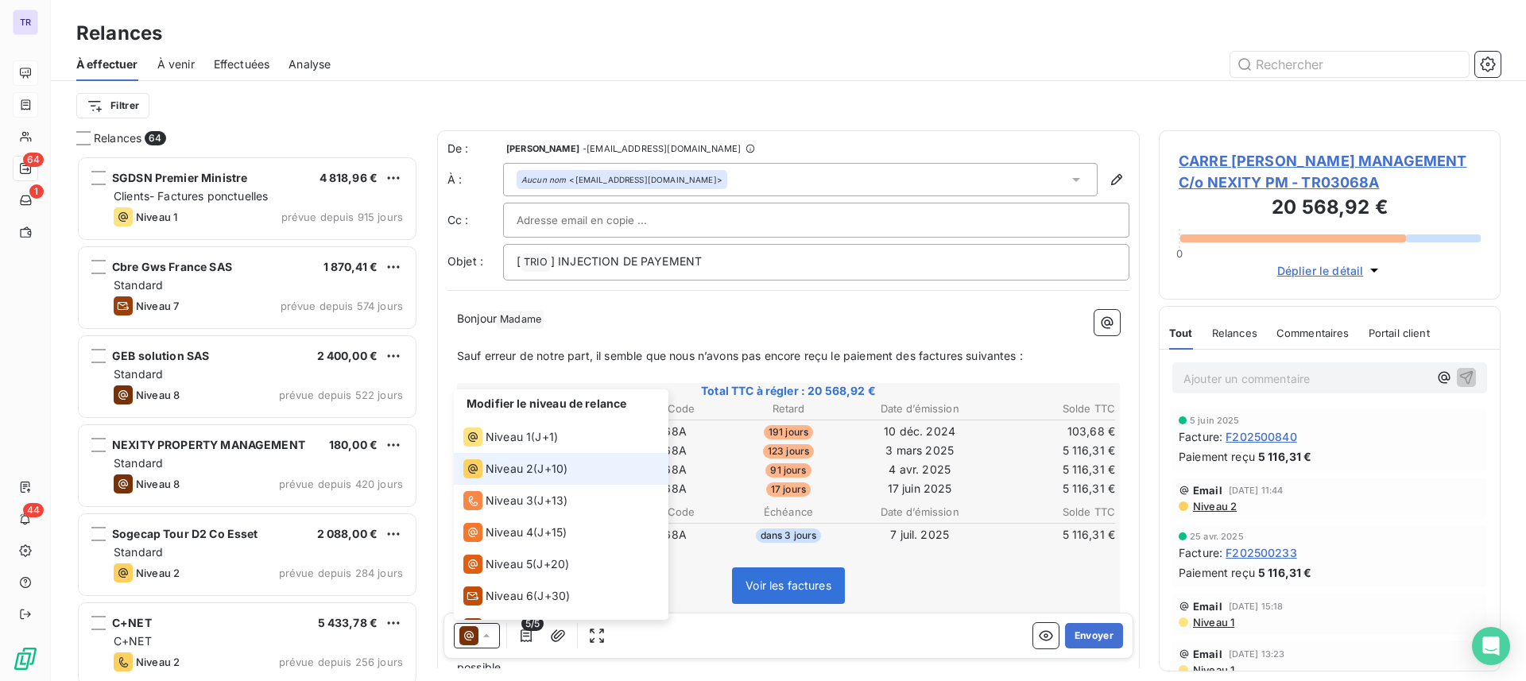
click at [526, 466] on span "Niveau 2" at bounding box center [510, 469] width 48 height 16
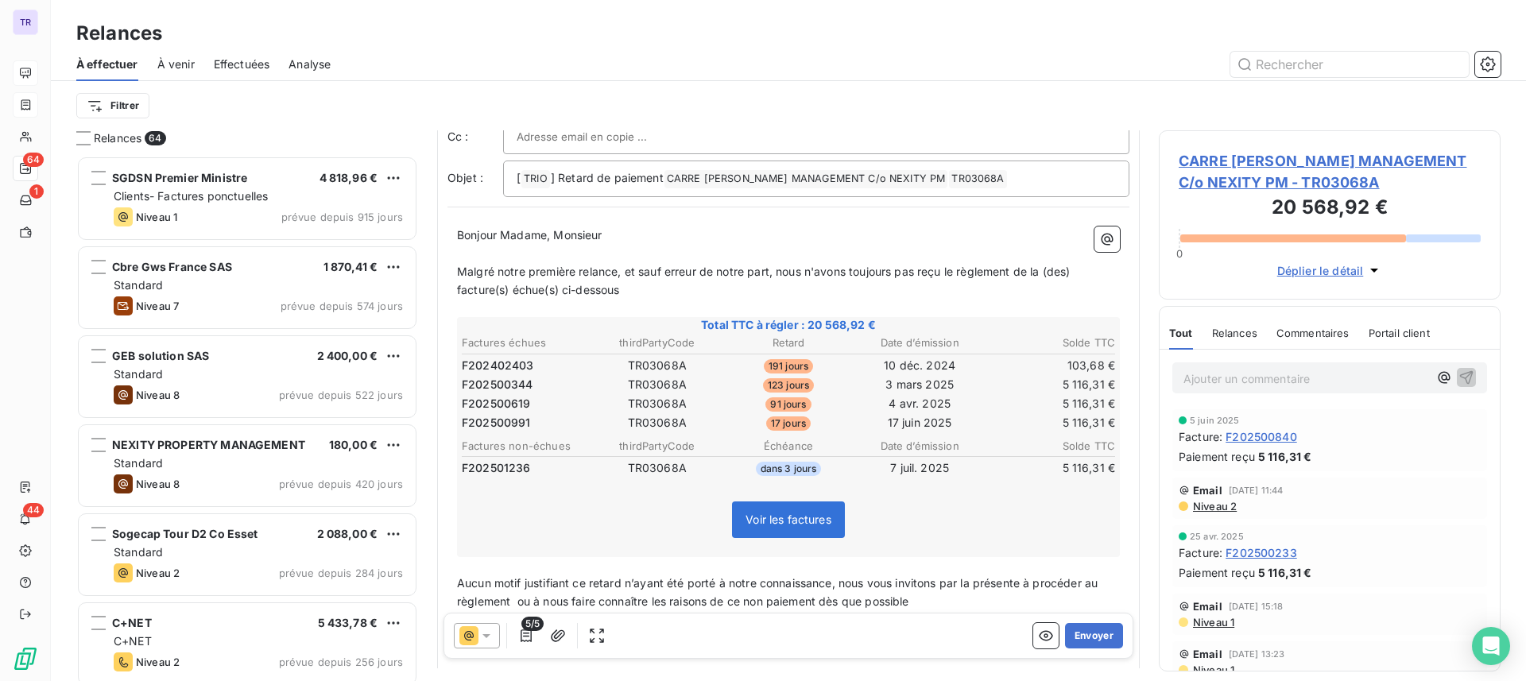
scroll to position [200, 0]
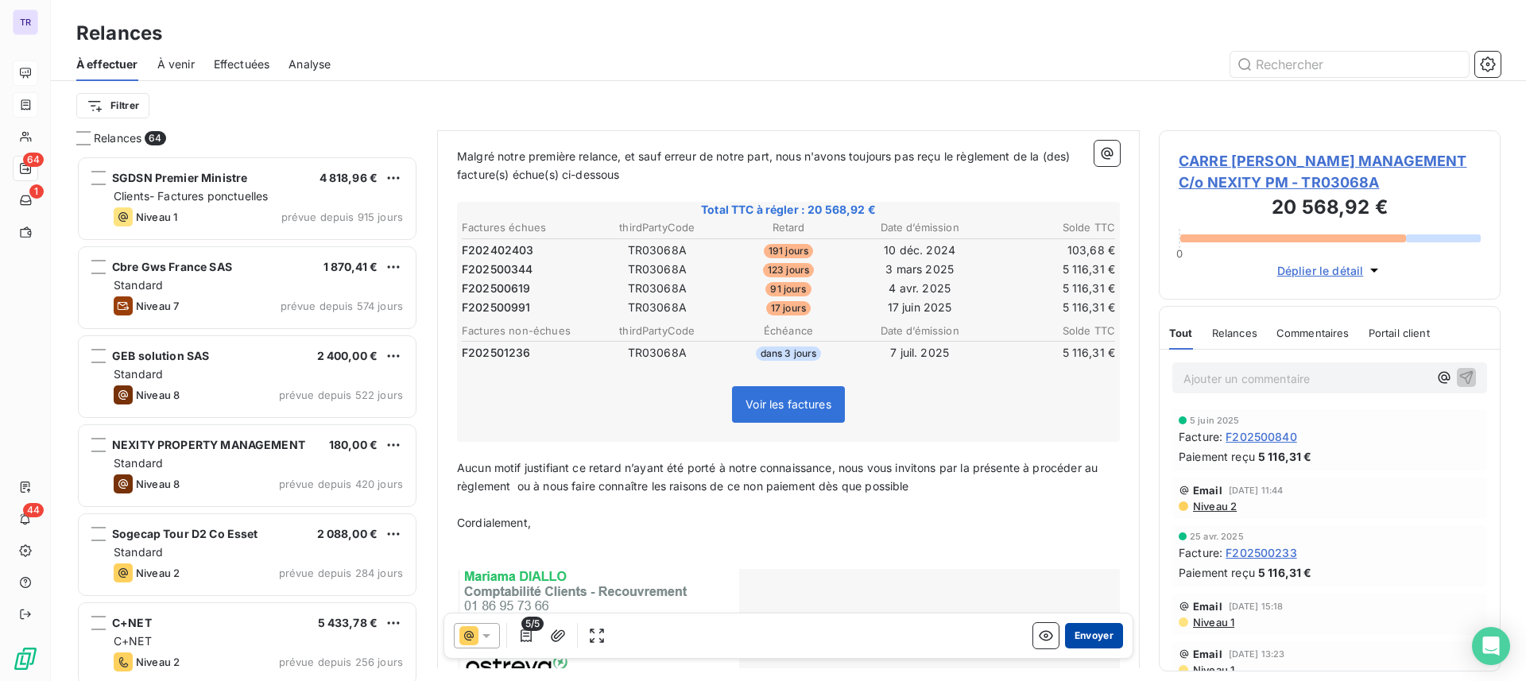
click at [1083, 630] on button "Envoyer" at bounding box center [1094, 635] width 58 height 25
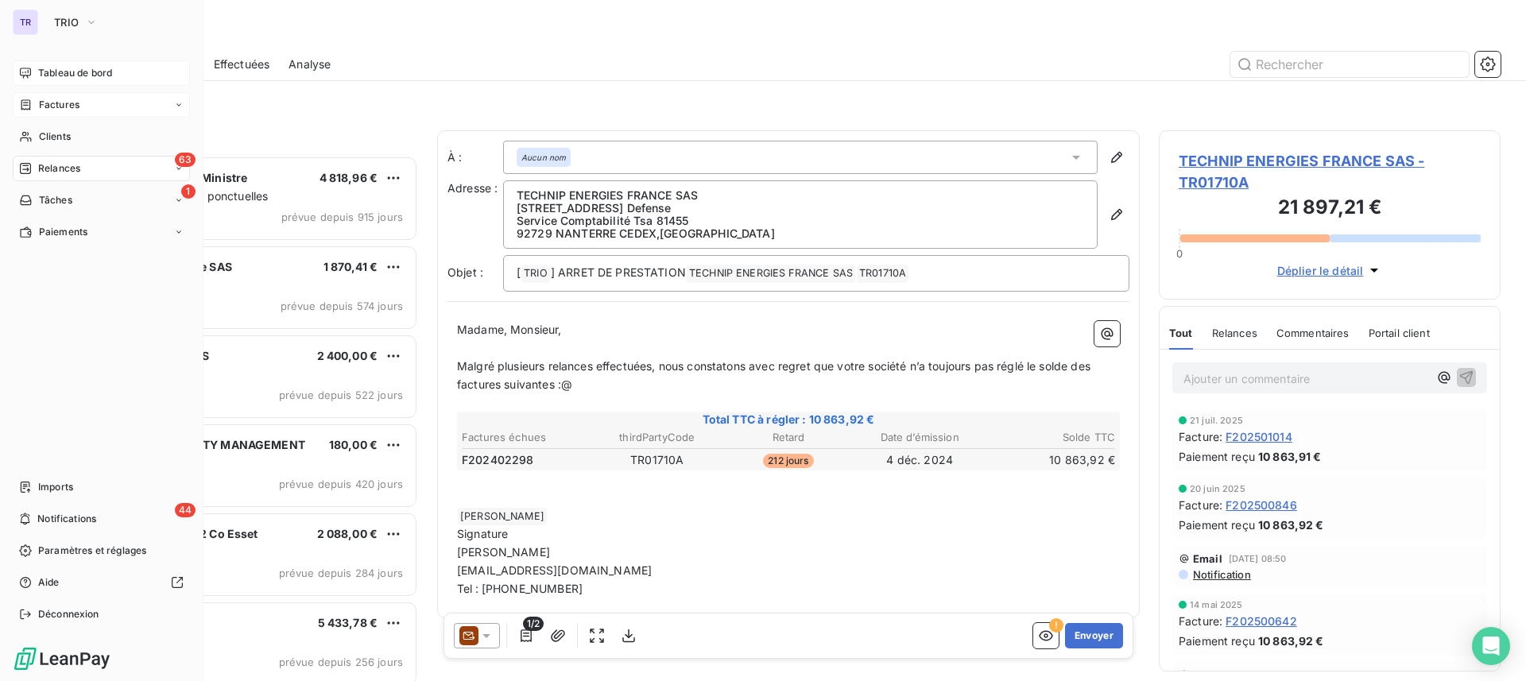
click at [84, 69] on span "Tableau de bord" at bounding box center [75, 73] width 74 height 14
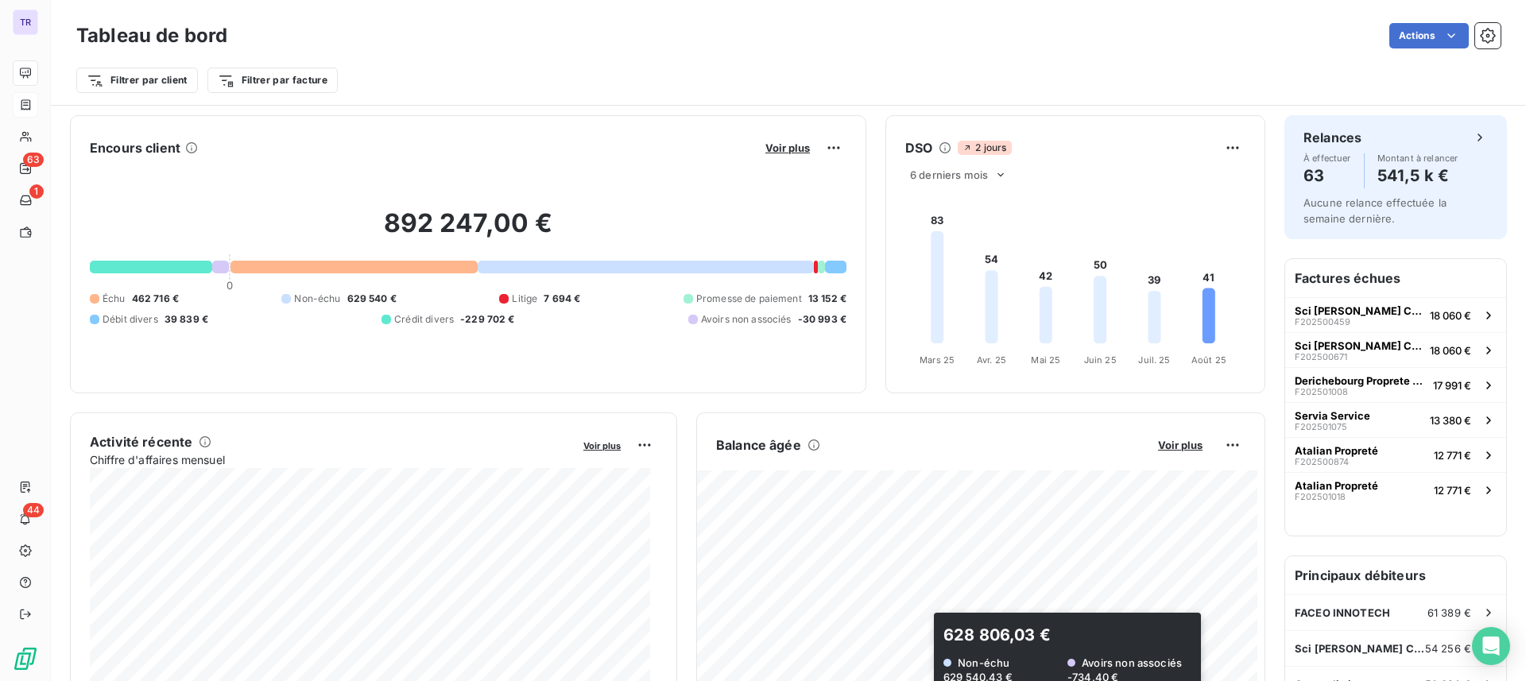
scroll to position [200, 0]
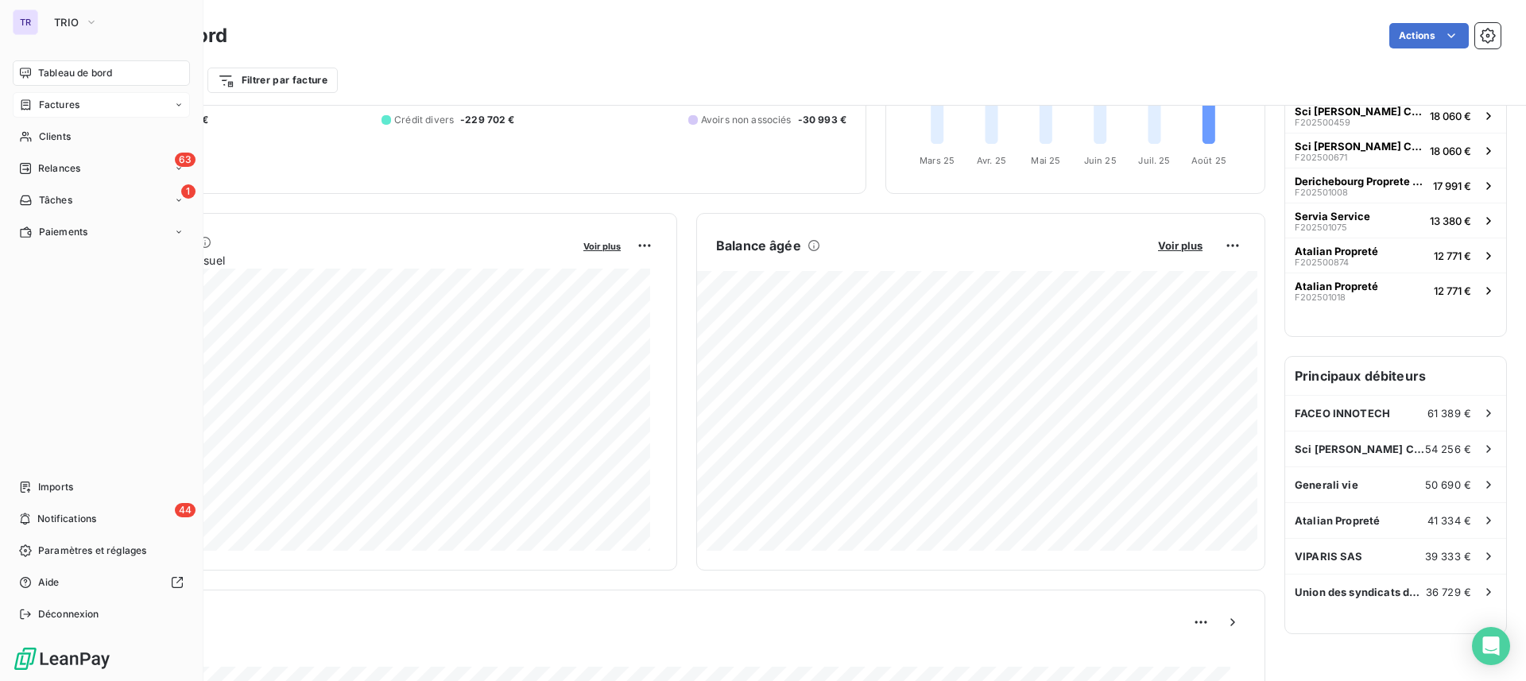
click at [62, 112] on div "Factures" at bounding box center [101, 104] width 177 height 25
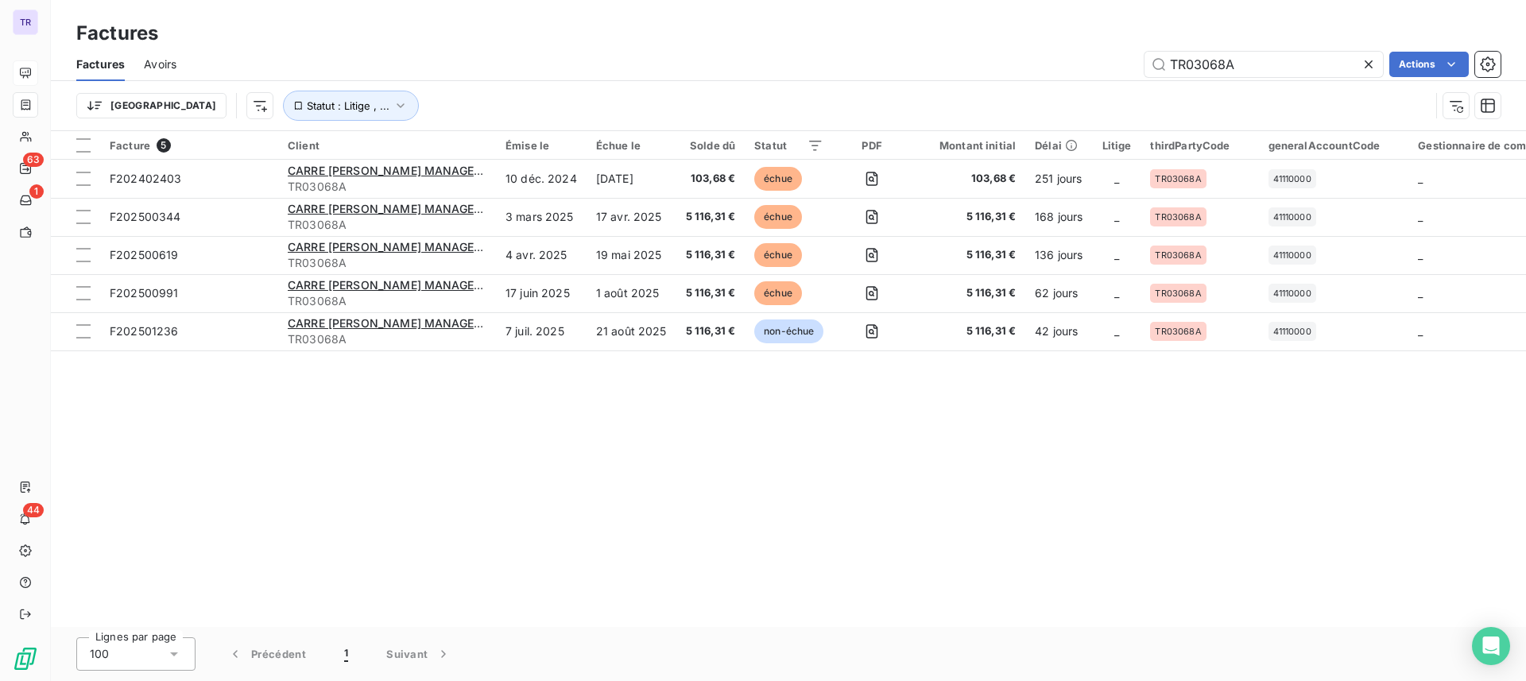
drag, startPoint x: 1247, startPoint y: 67, endPoint x: 1080, endPoint y: 100, distance: 169.5
click at [893, 99] on div "Factures Avoirs TR03068A Actions Trier Statut : Litige , ..." at bounding box center [788, 89] width 1475 height 83
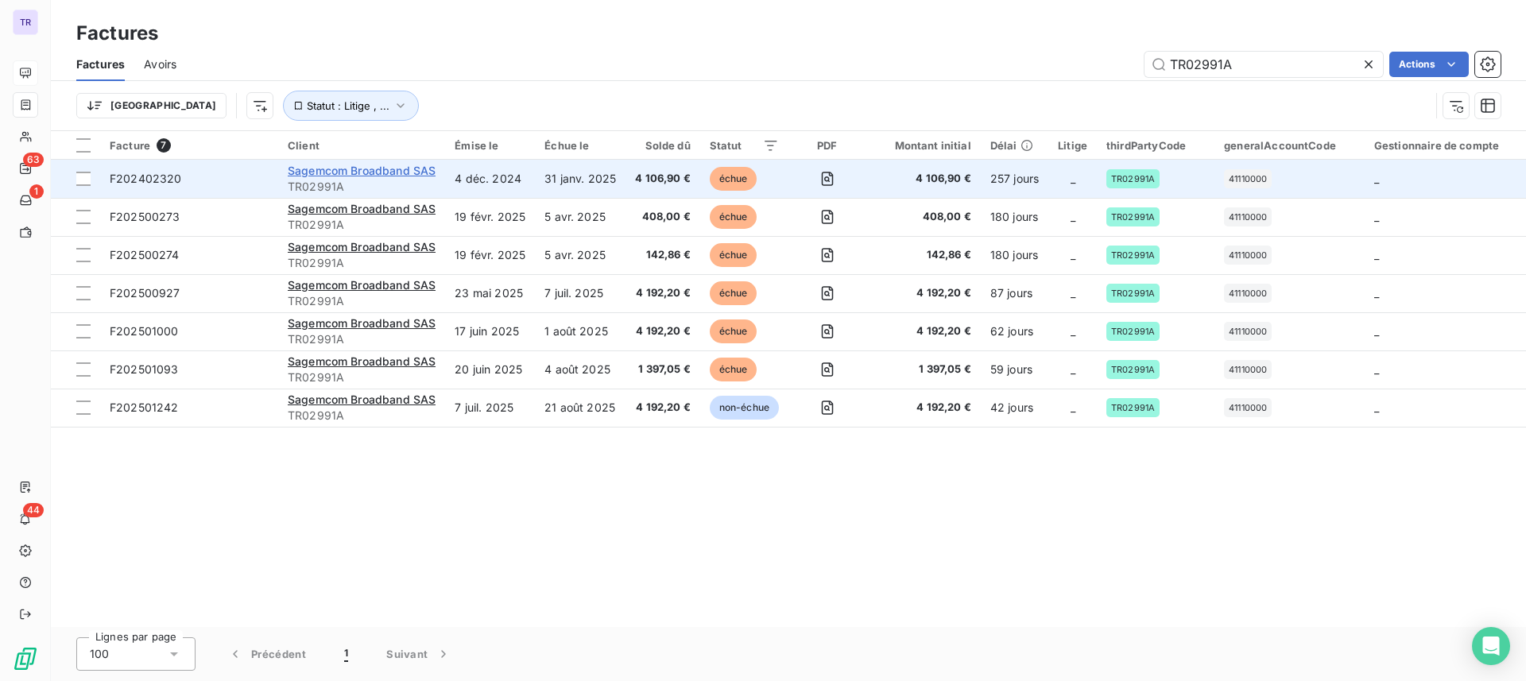
type input "TR02991A"
click at [411, 176] on span "Sagemcom Broadband SAS" at bounding box center [362, 171] width 148 height 14
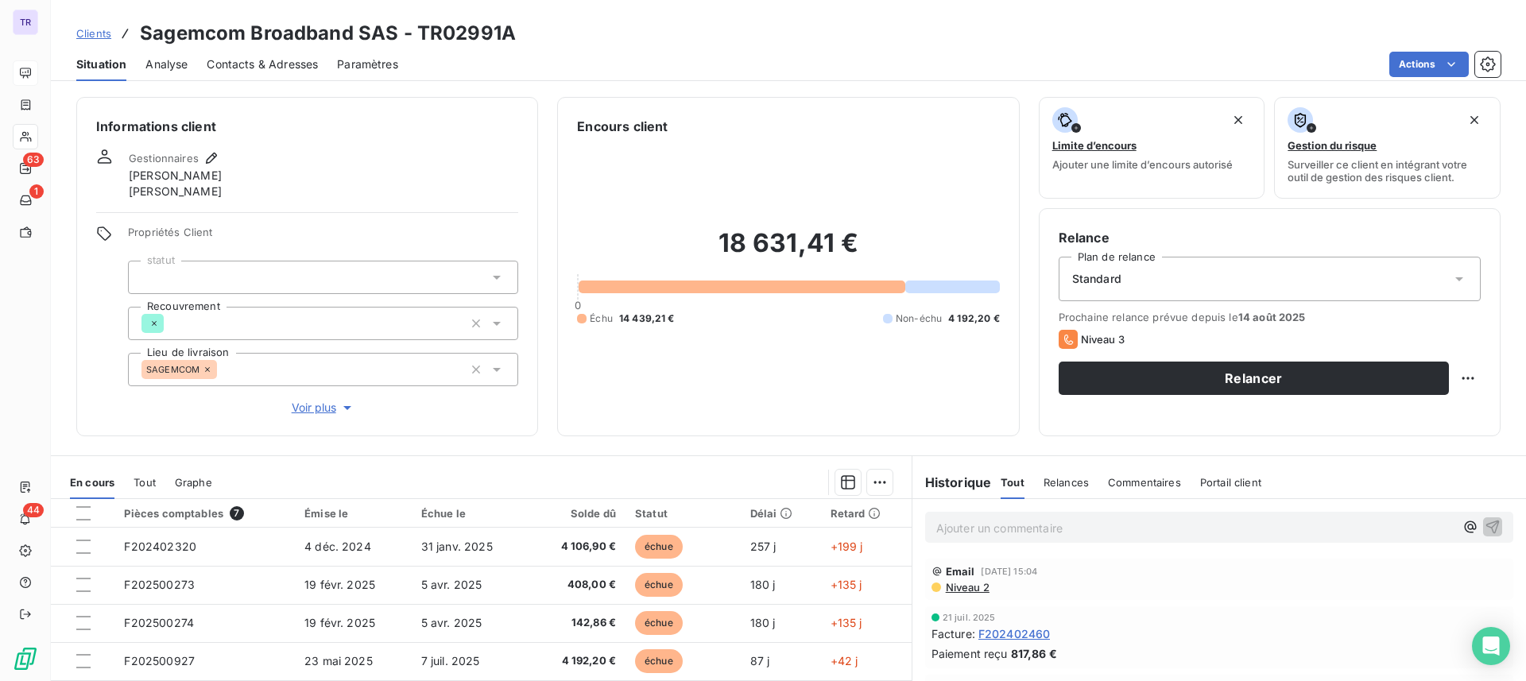
scroll to position [172, 0]
